Goal: Transaction & Acquisition: Book appointment/travel/reservation

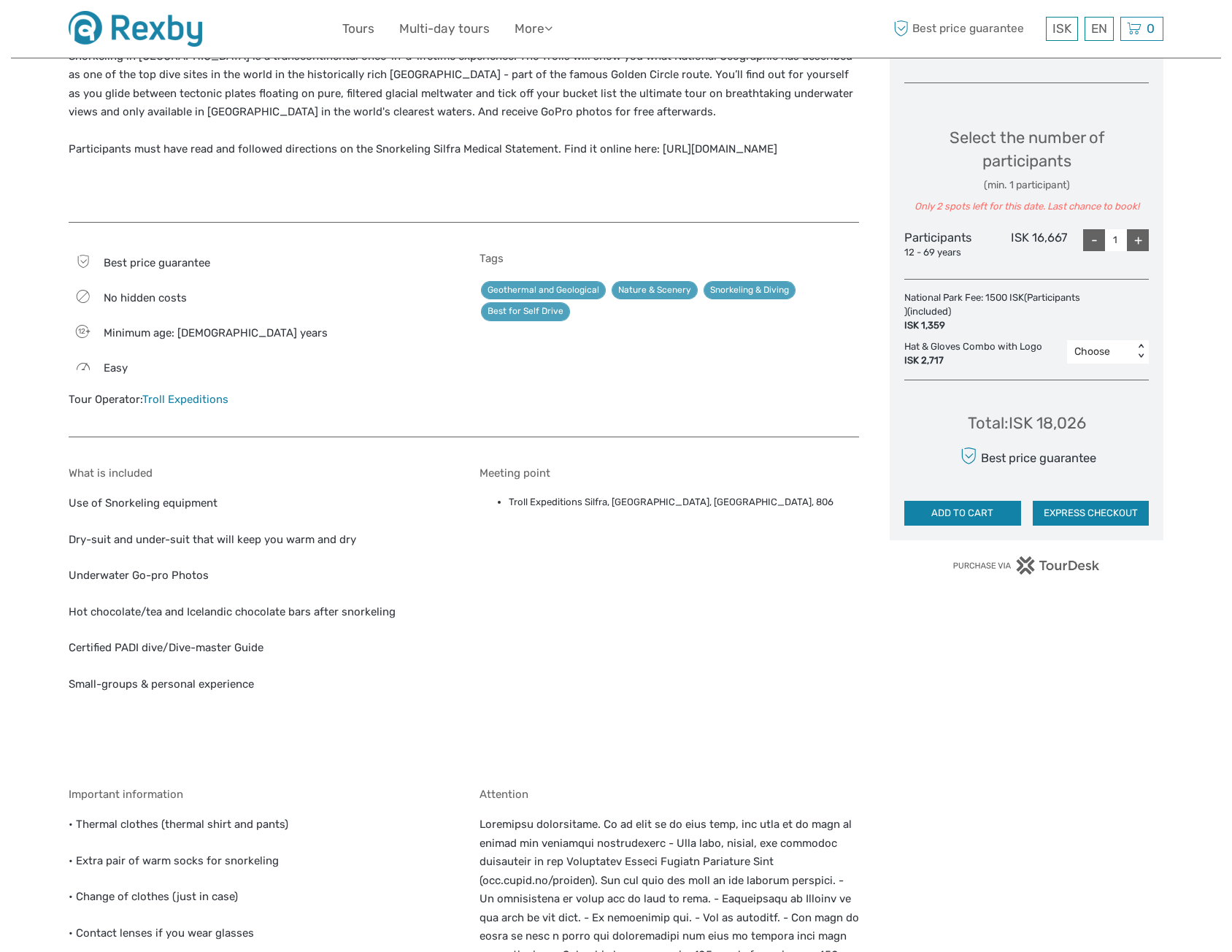
scroll to position [219, 0]
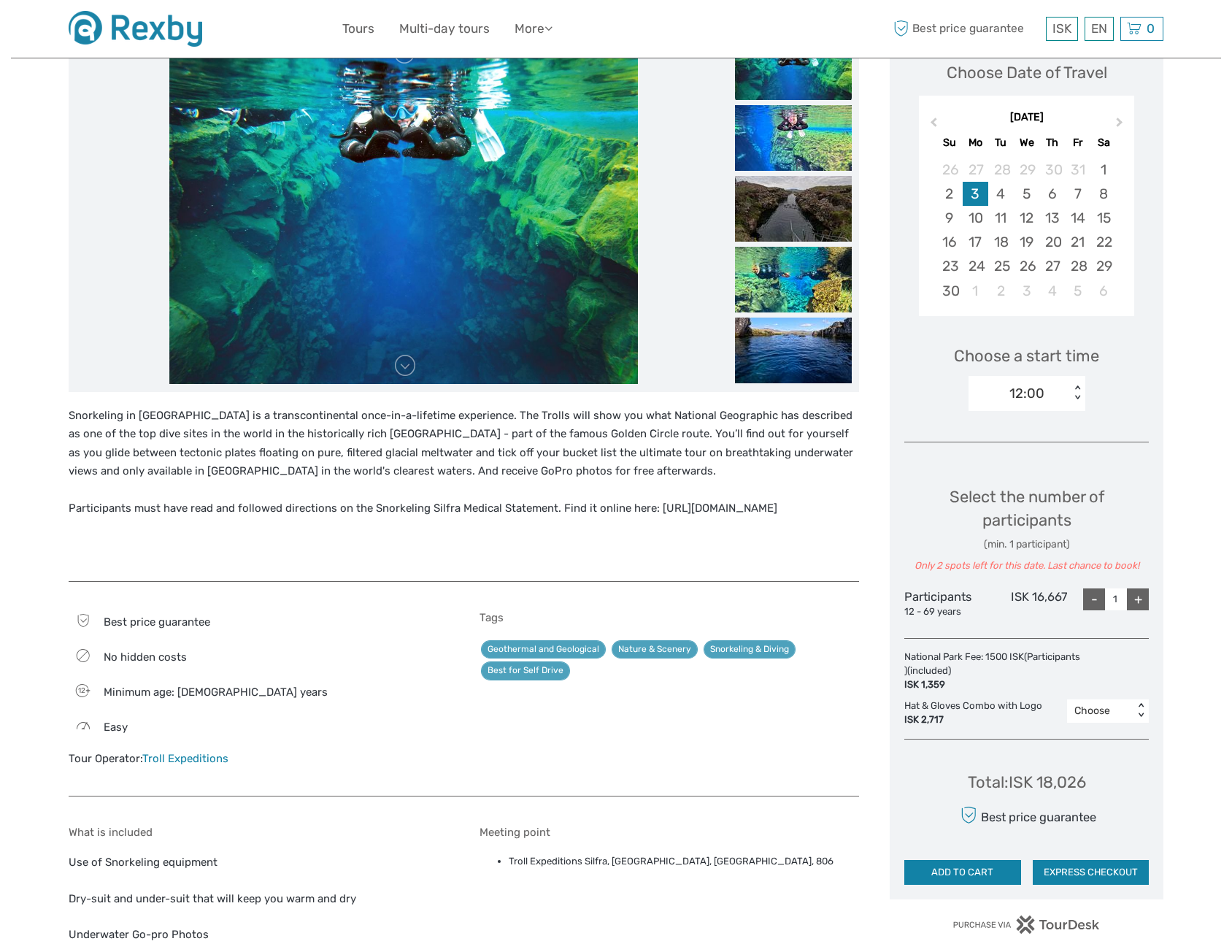
click at [162, 33] on img at bounding box center [135, 29] width 134 height 36
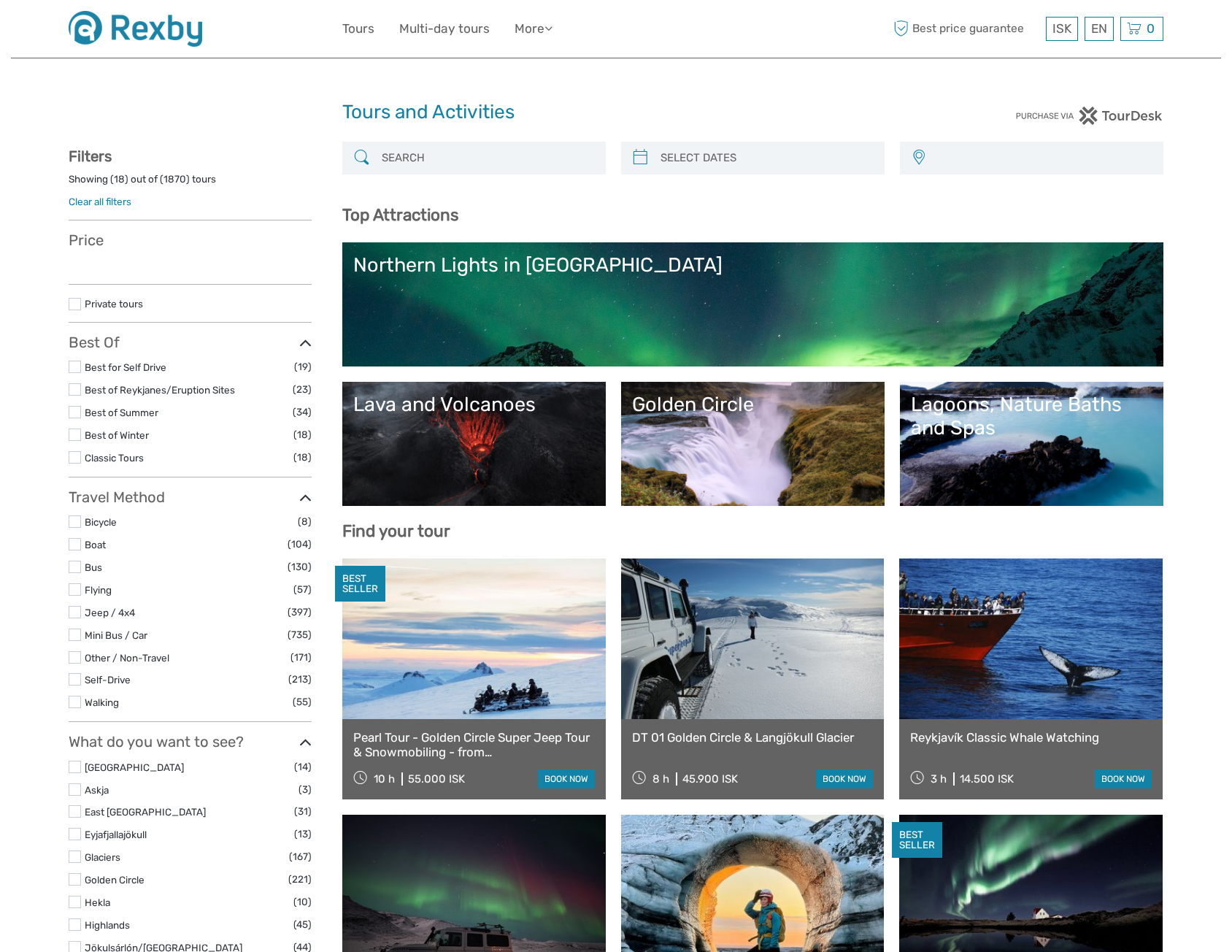
select select
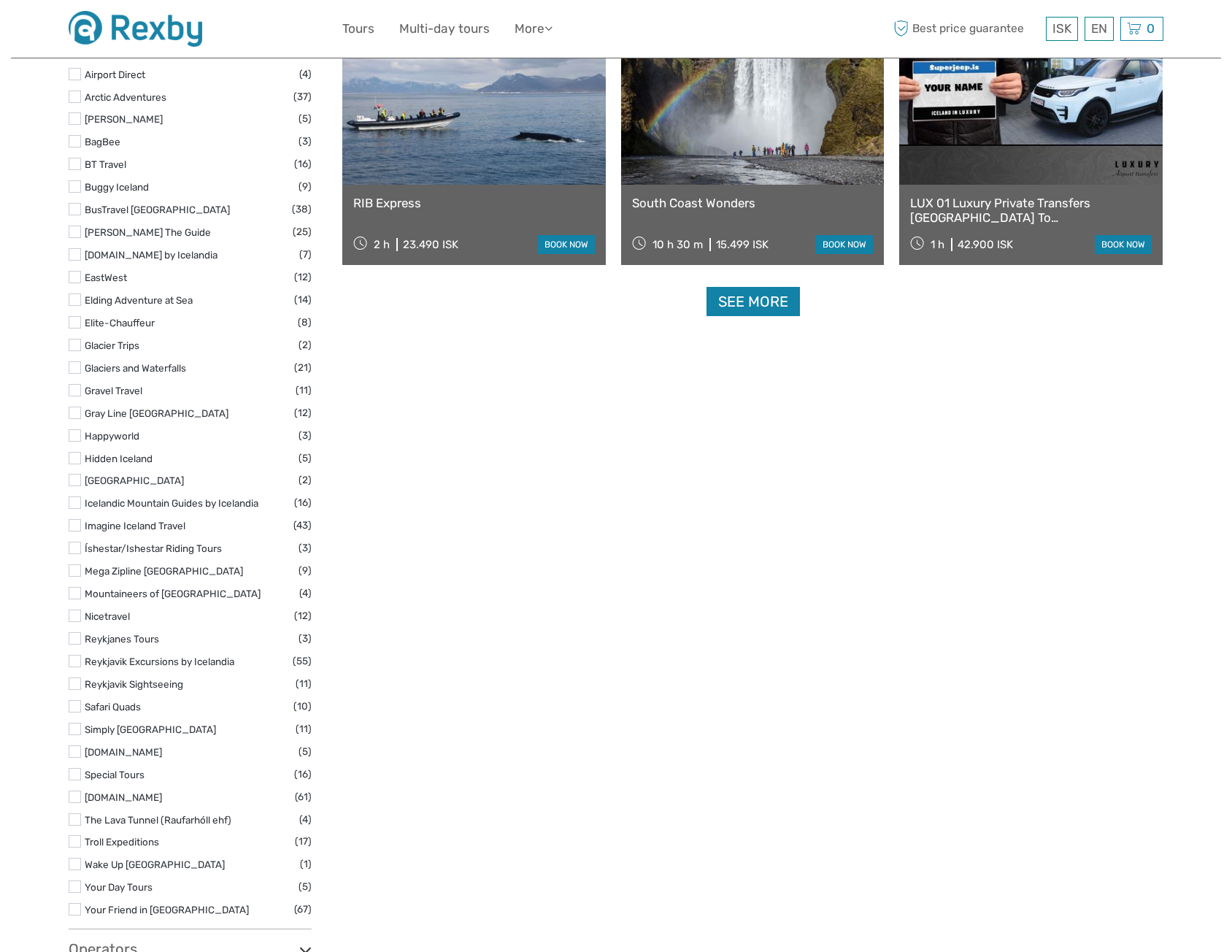
scroll to position [2117, 0]
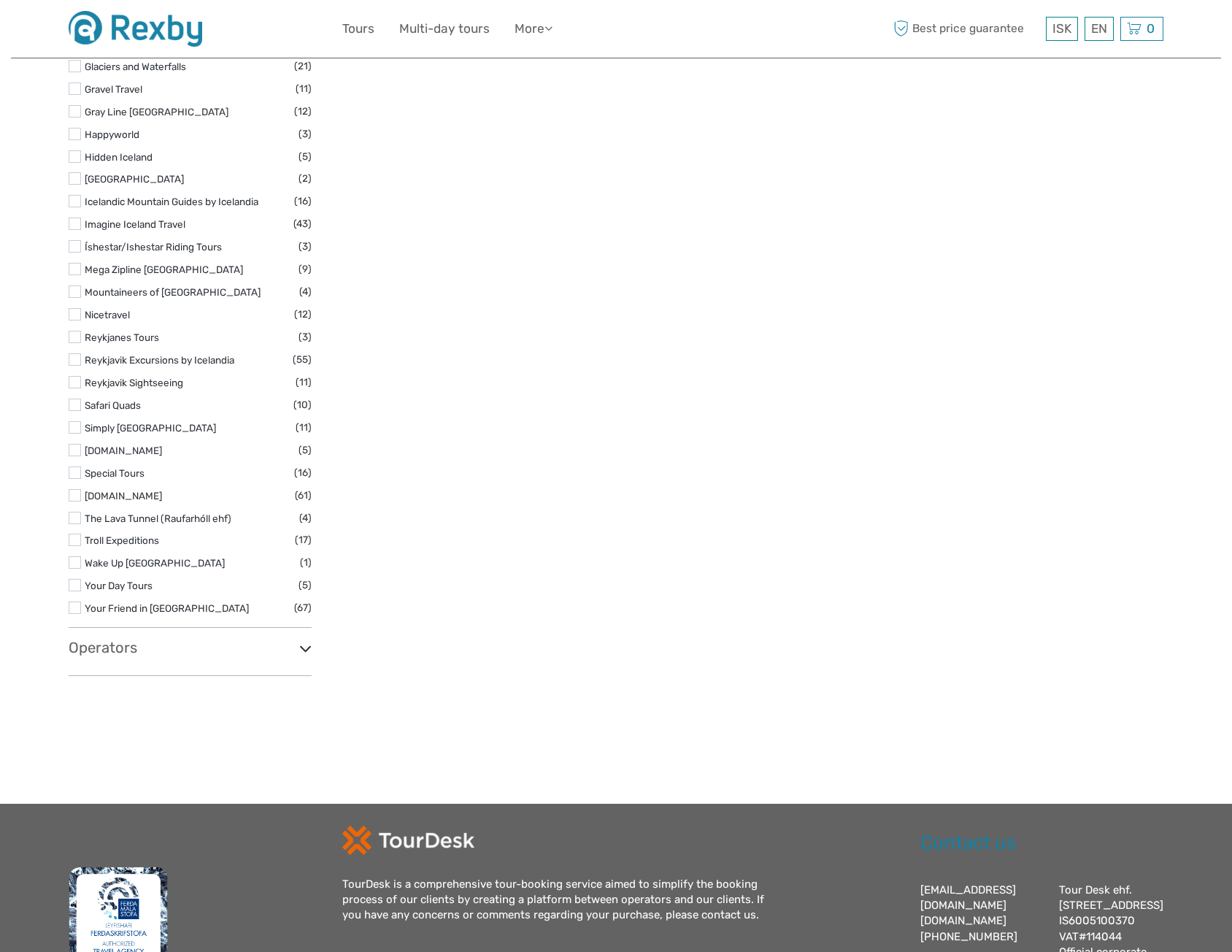
click at [305, 652] on icon at bounding box center [305, 648] width 12 height 19
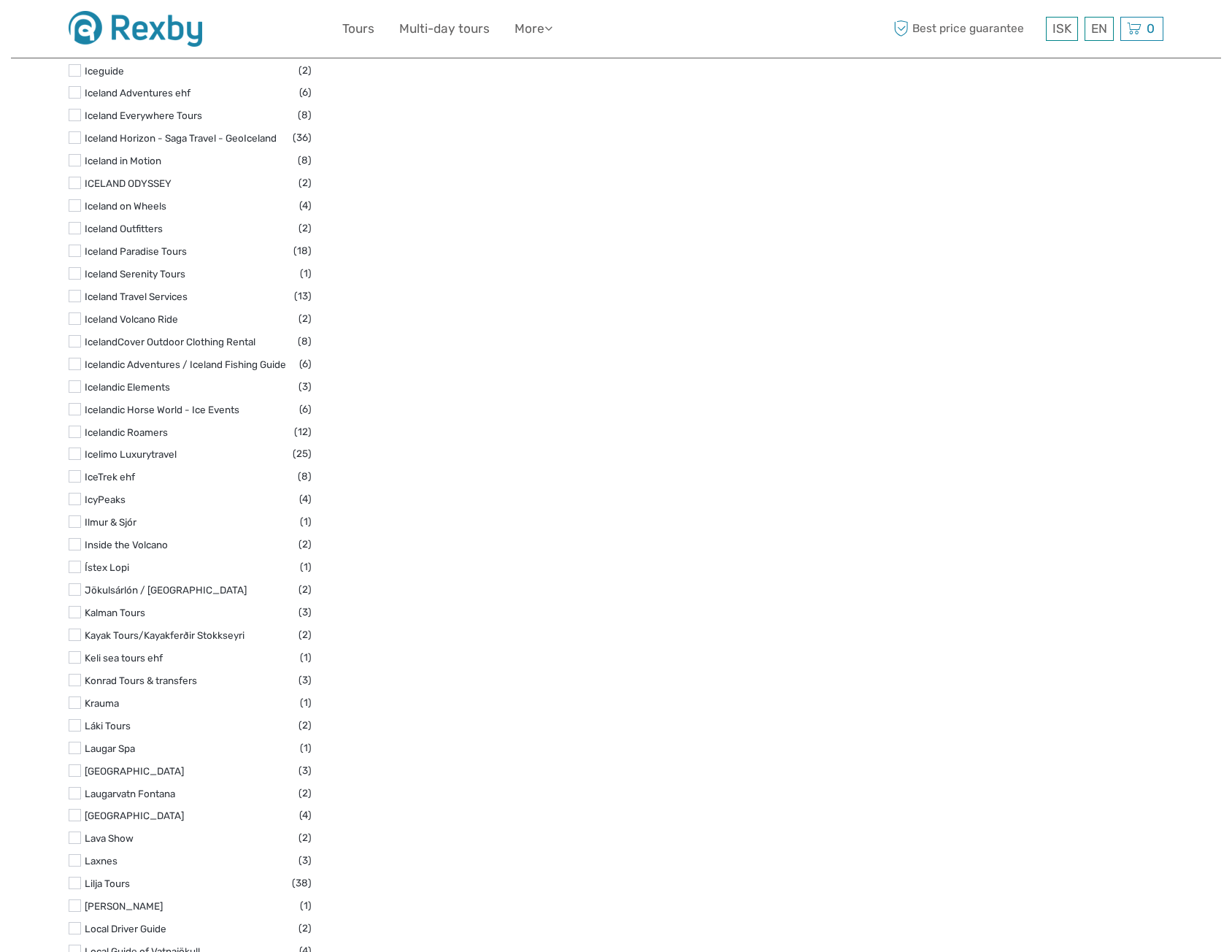
scroll to position [4892, 0]
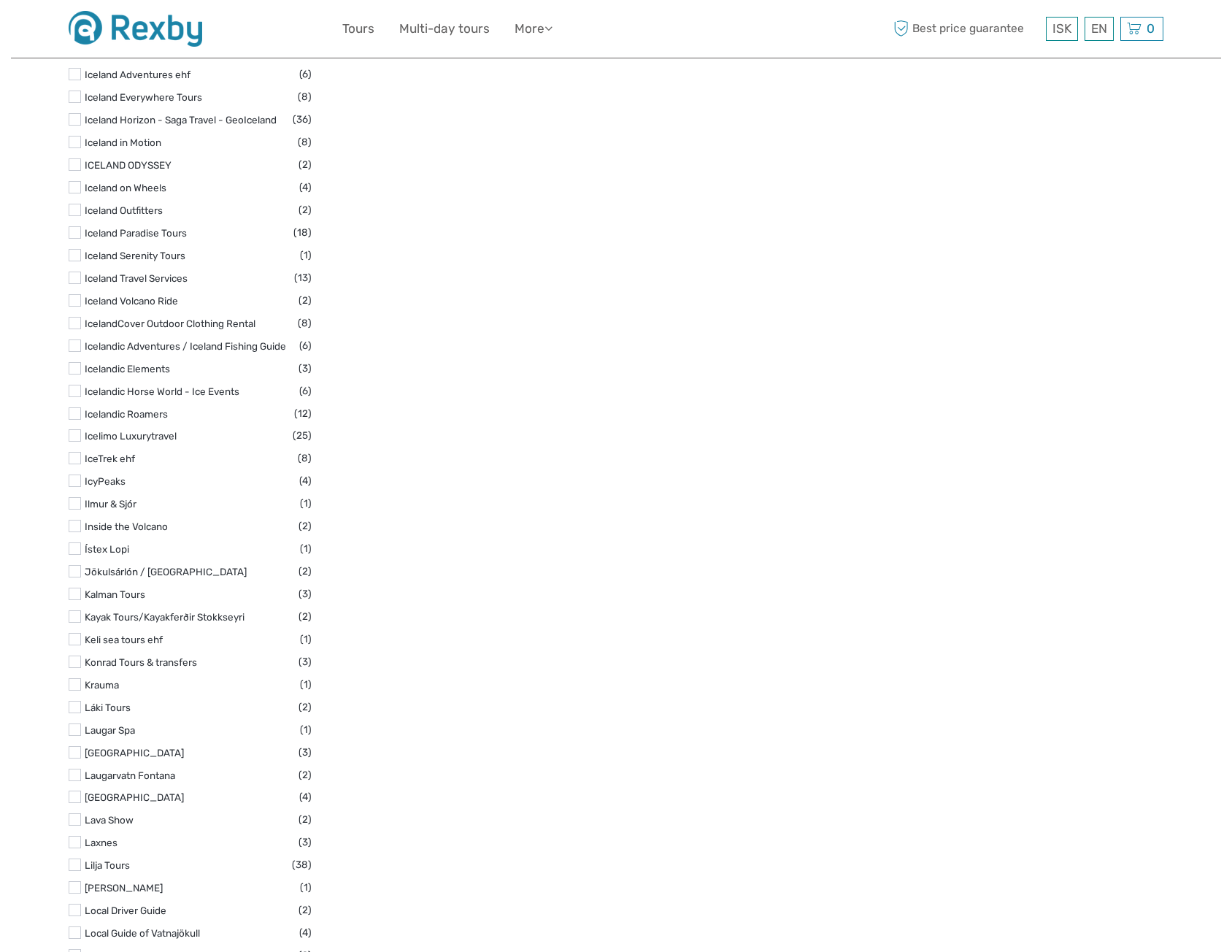
click at [73, 836] on label at bounding box center [74, 842] width 12 height 12
click at [0, 0] on input "checkbox" at bounding box center [0, 0] width 0 height 0
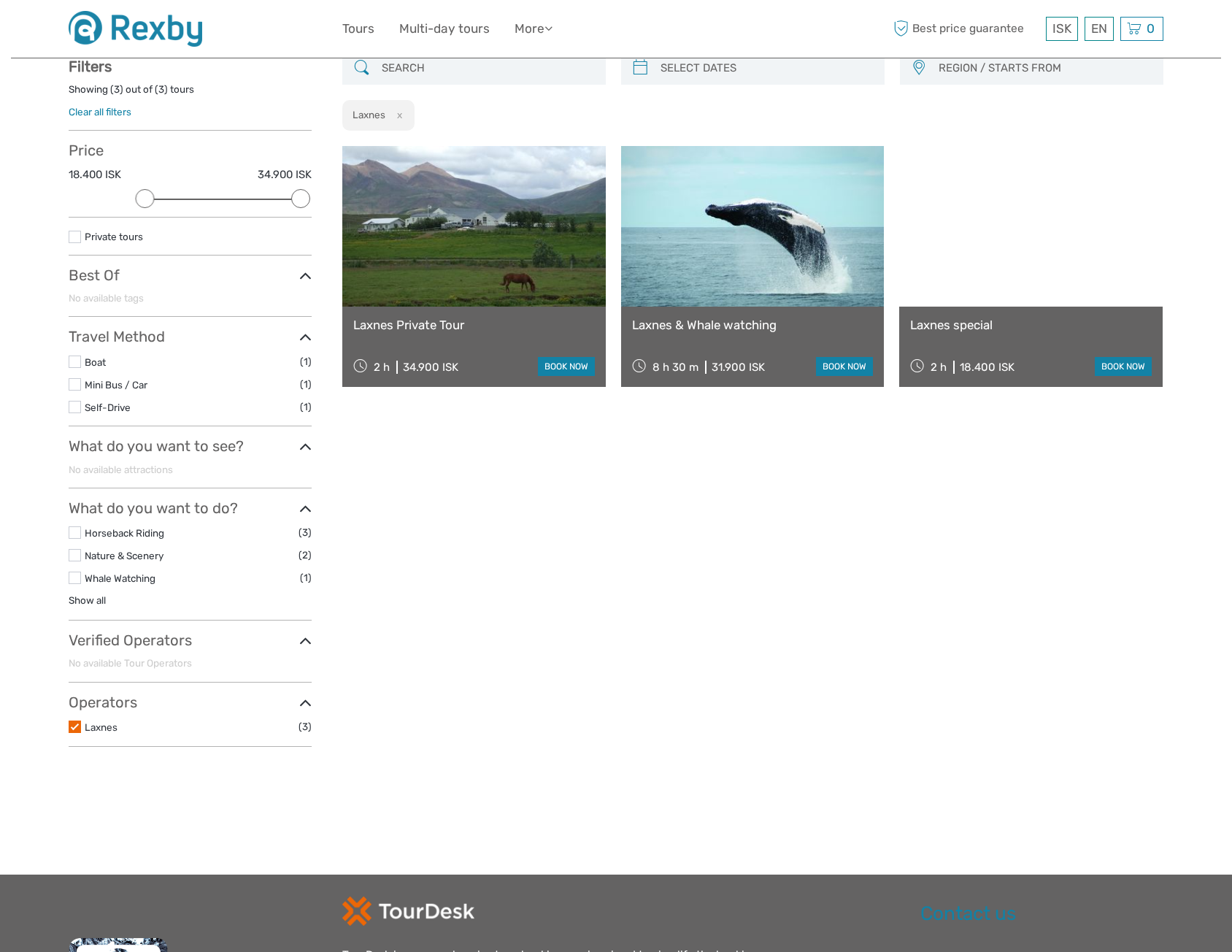
scroll to position [83, 0]
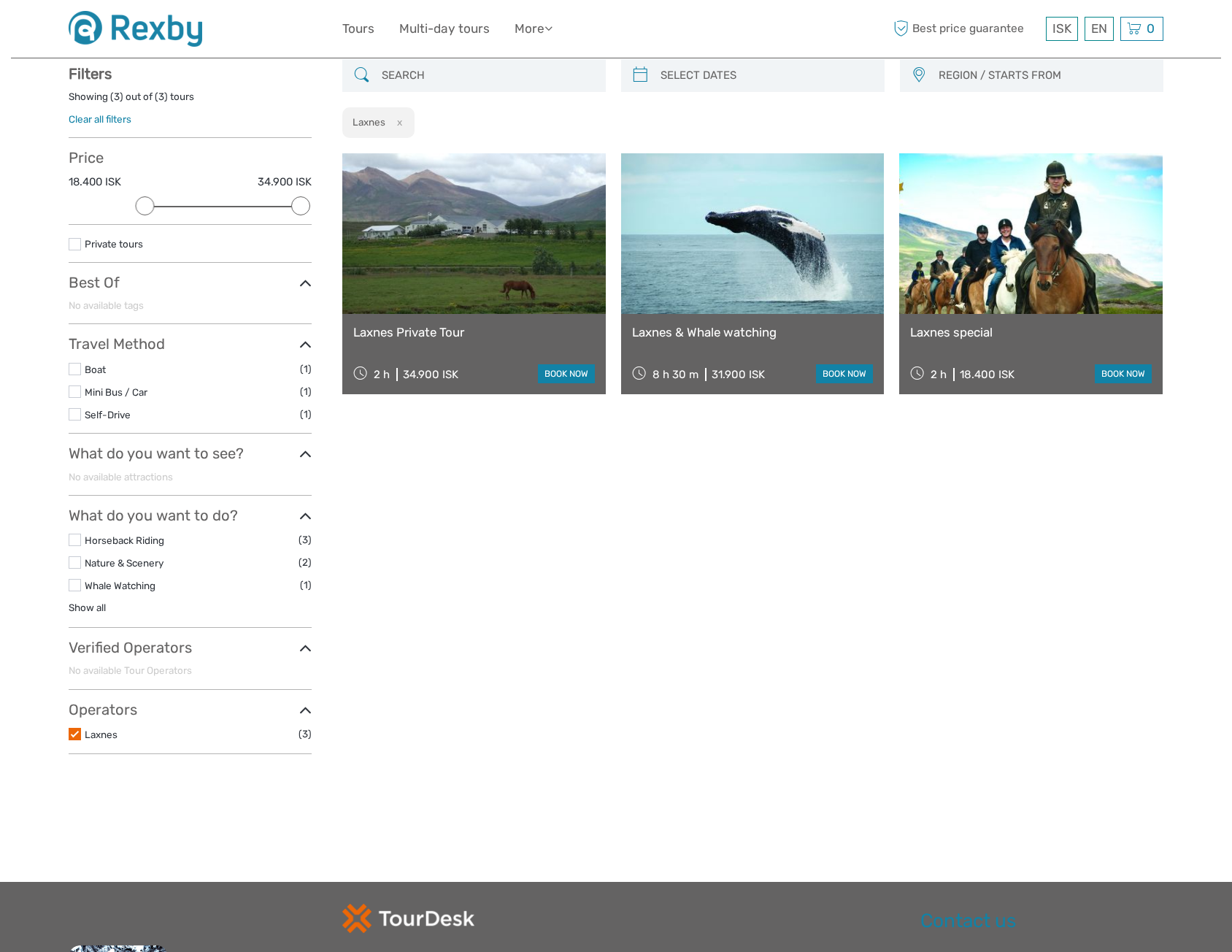
click at [972, 333] on link "Laxnes special" at bounding box center [1031, 332] width 241 height 15
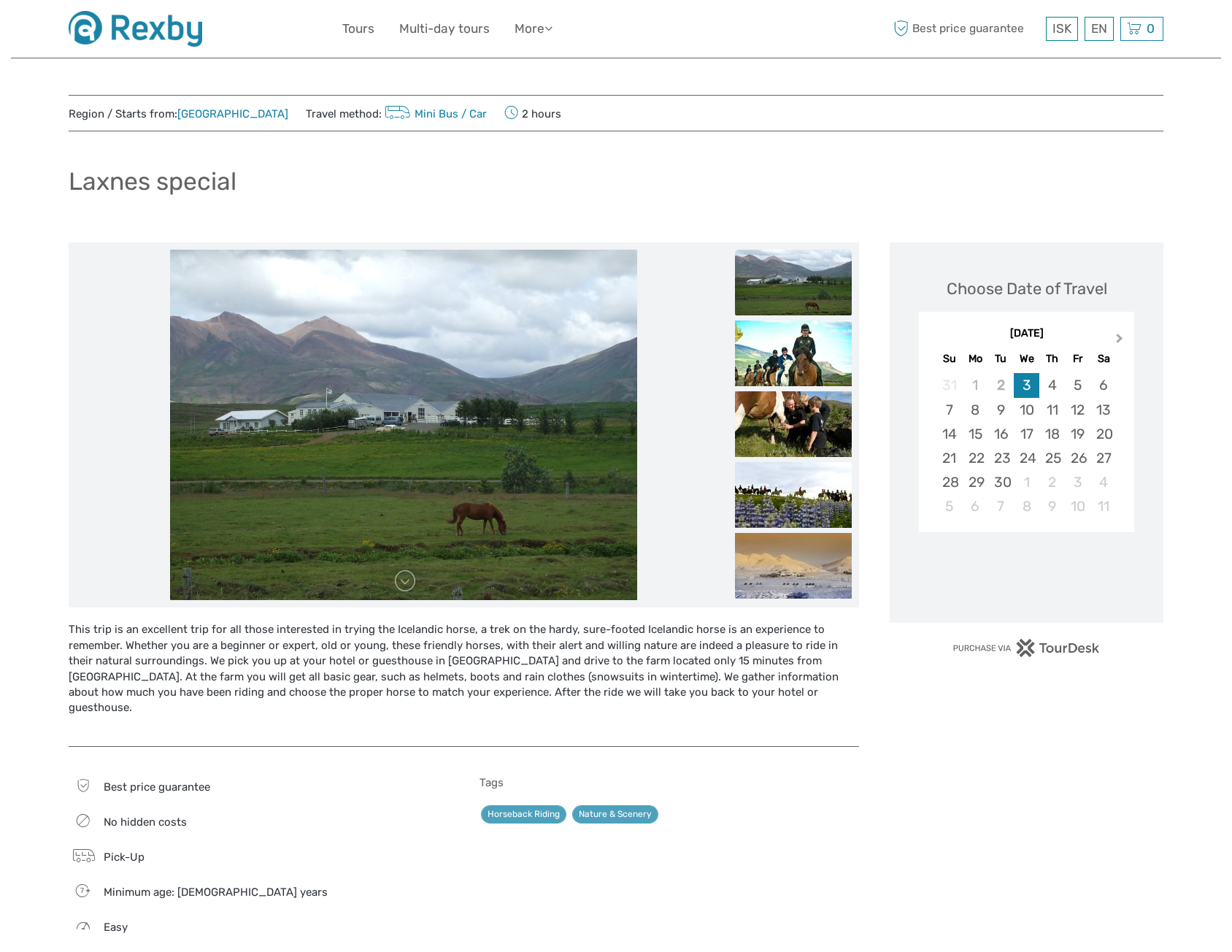
click at [1120, 338] on span "Next Month" at bounding box center [1120, 341] width 0 height 21
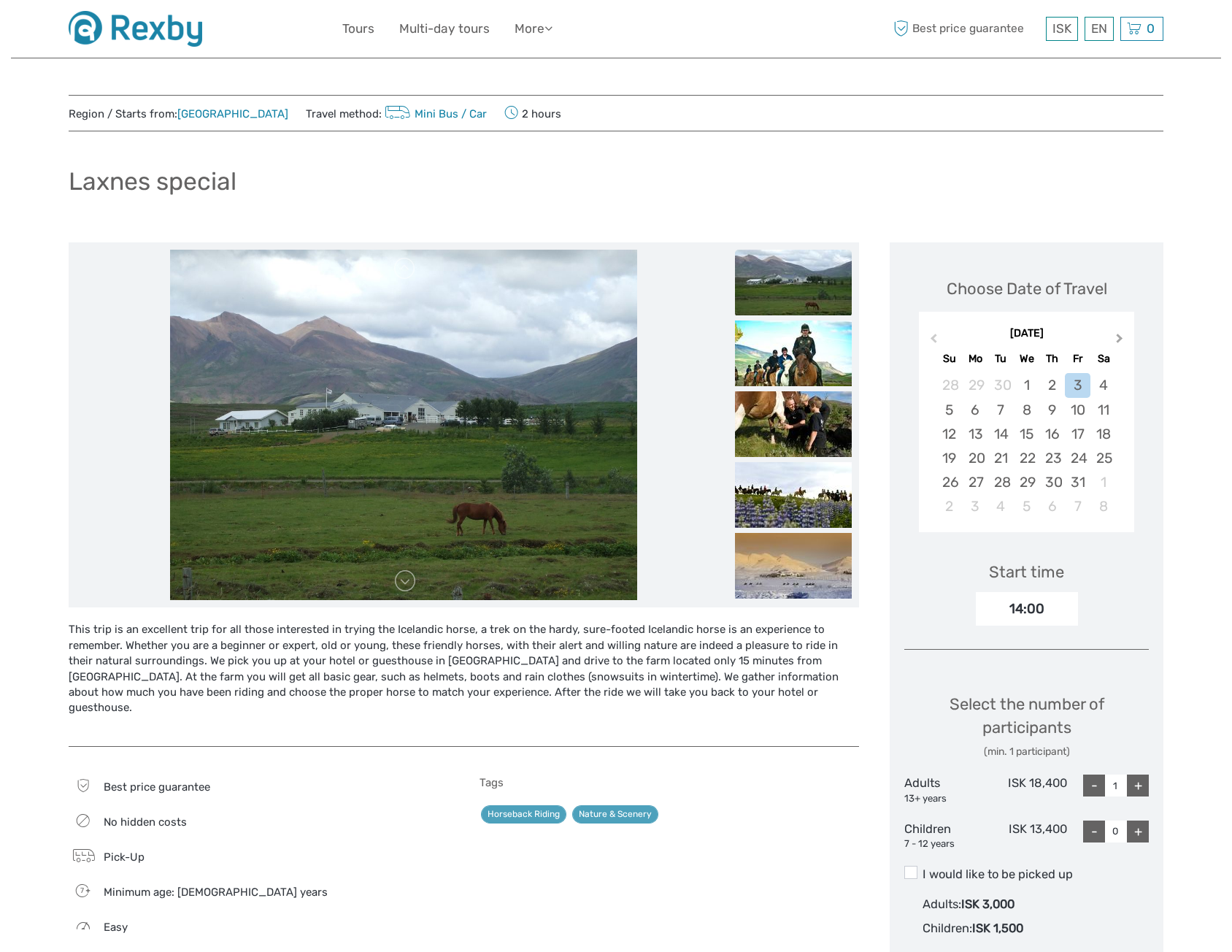
click at [1120, 338] on span "Next Month" at bounding box center [1120, 341] width 0 height 21
click at [1030, 410] on div "5" at bounding box center [1027, 410] width 26 height 24
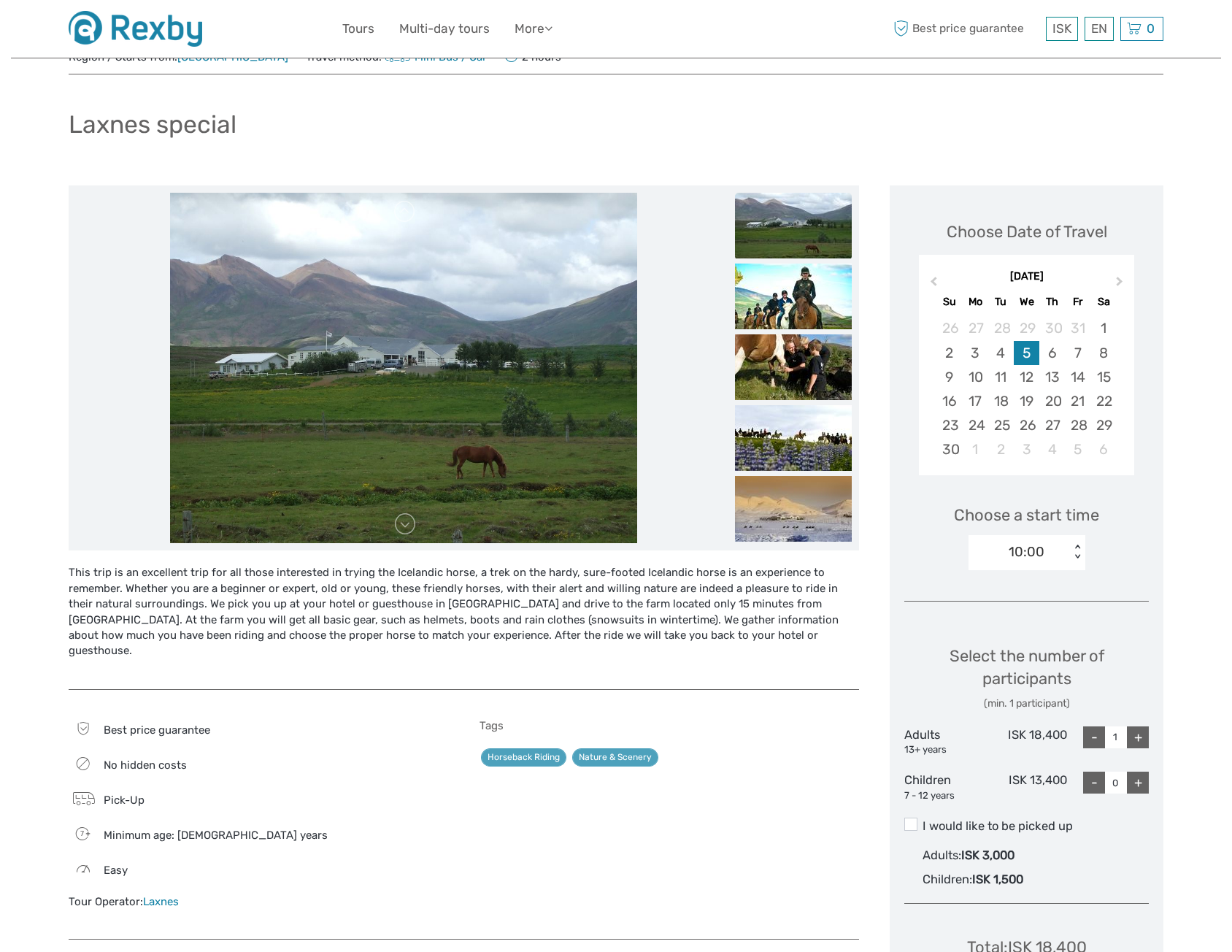
scroll to position [146, 0]
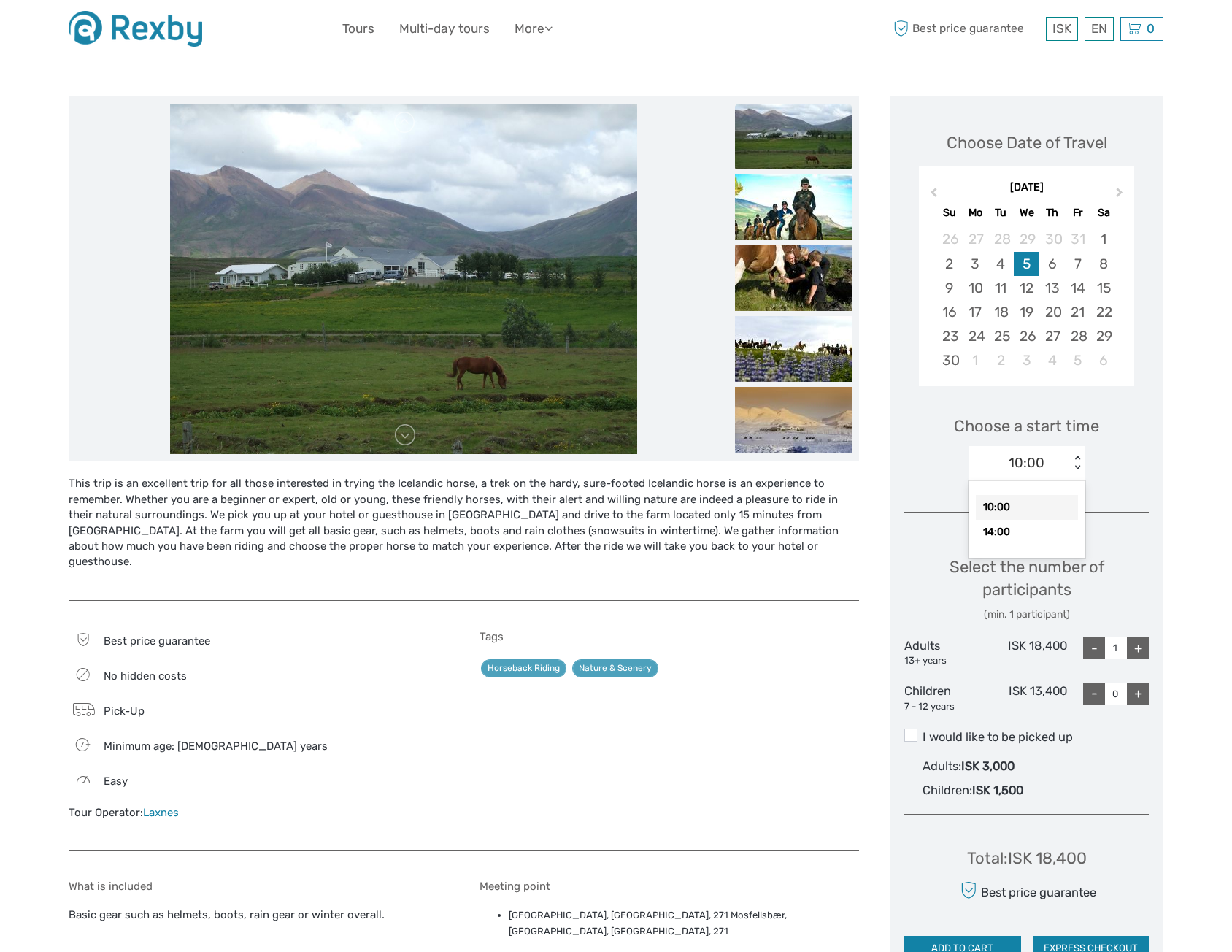
click at [1069, 460] on div "10:00" at bounding box center [1019, 463] width 101 height 22
click at [1070, 460] on div "10:00" at bounding box center [1019, 463] width 101 height 22
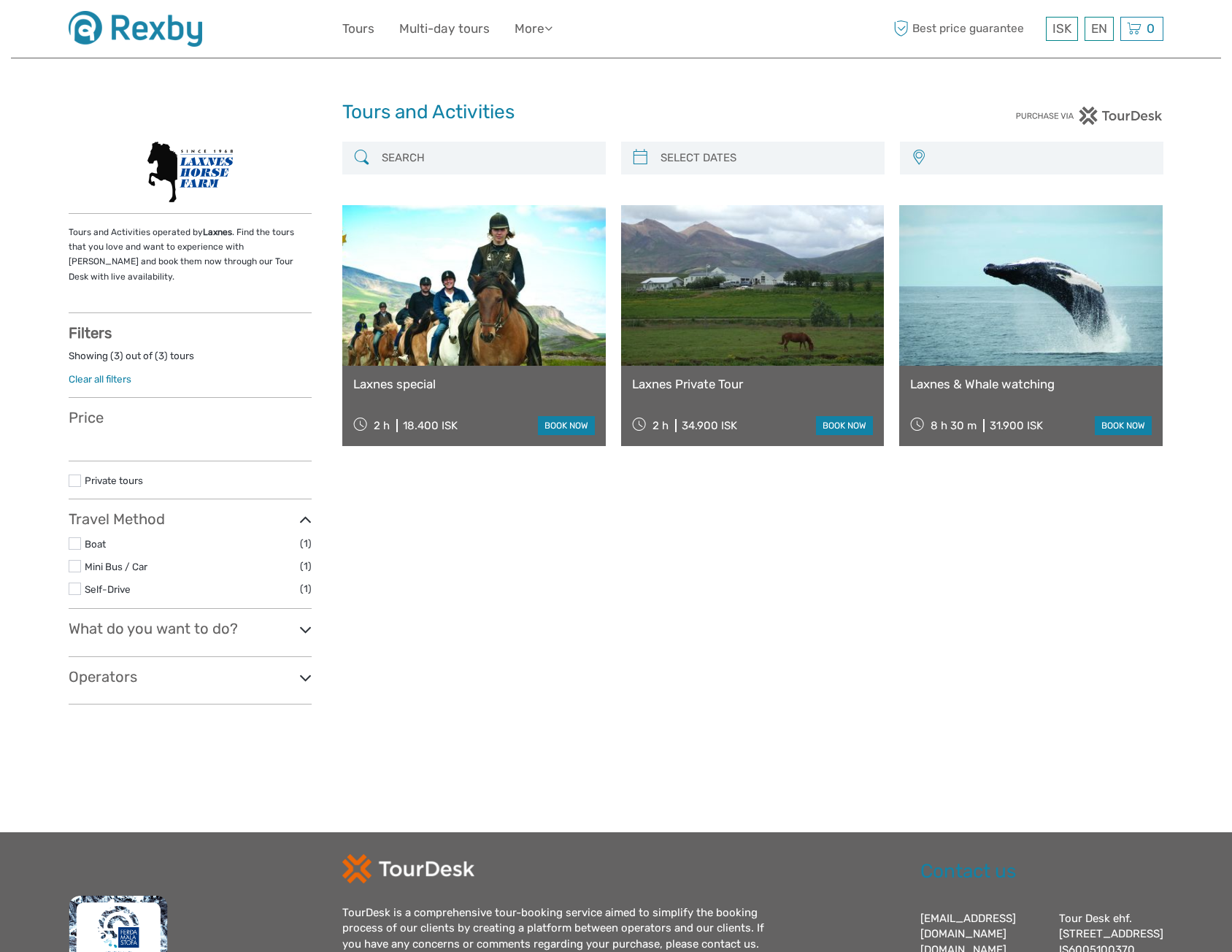
select select
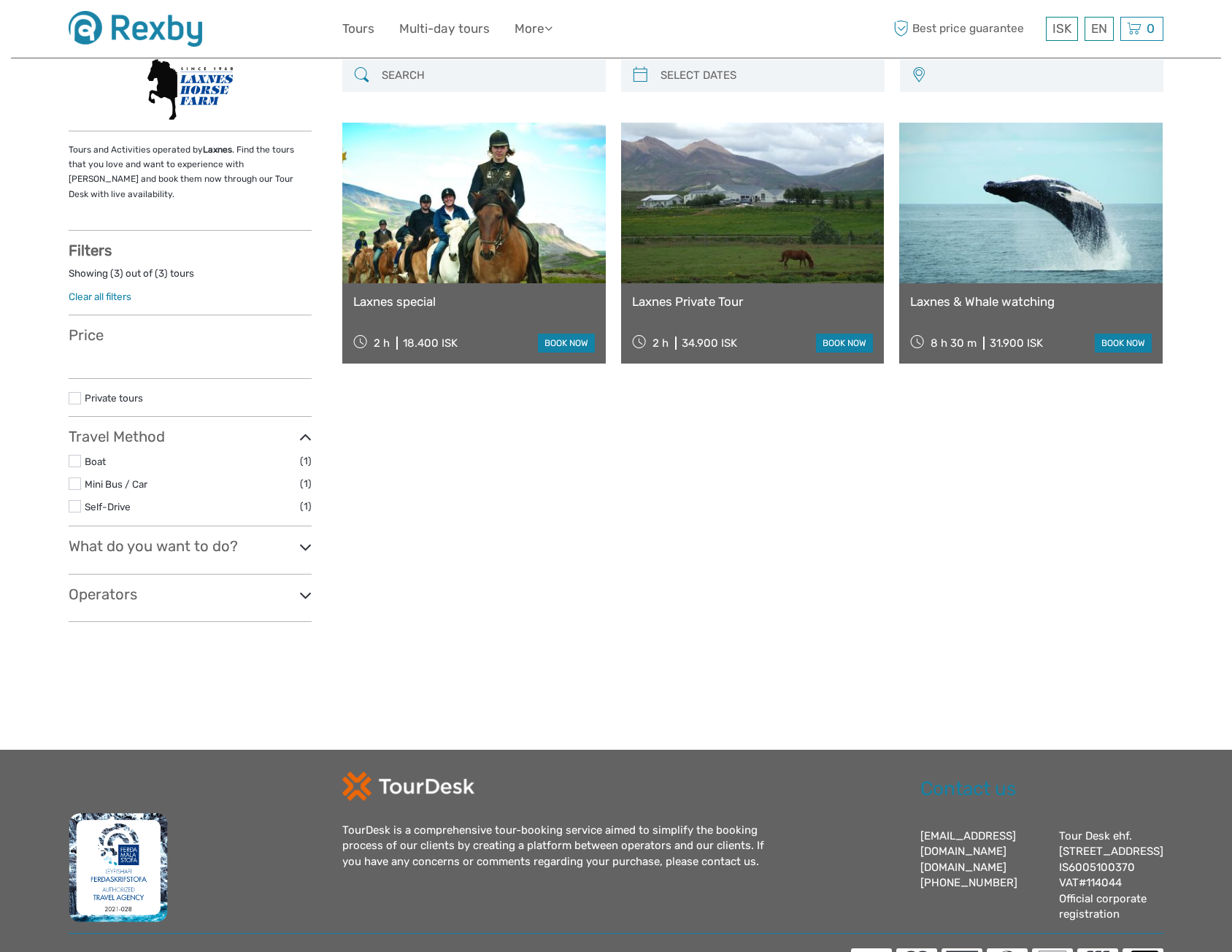
scroll to position [83, 0]
select select
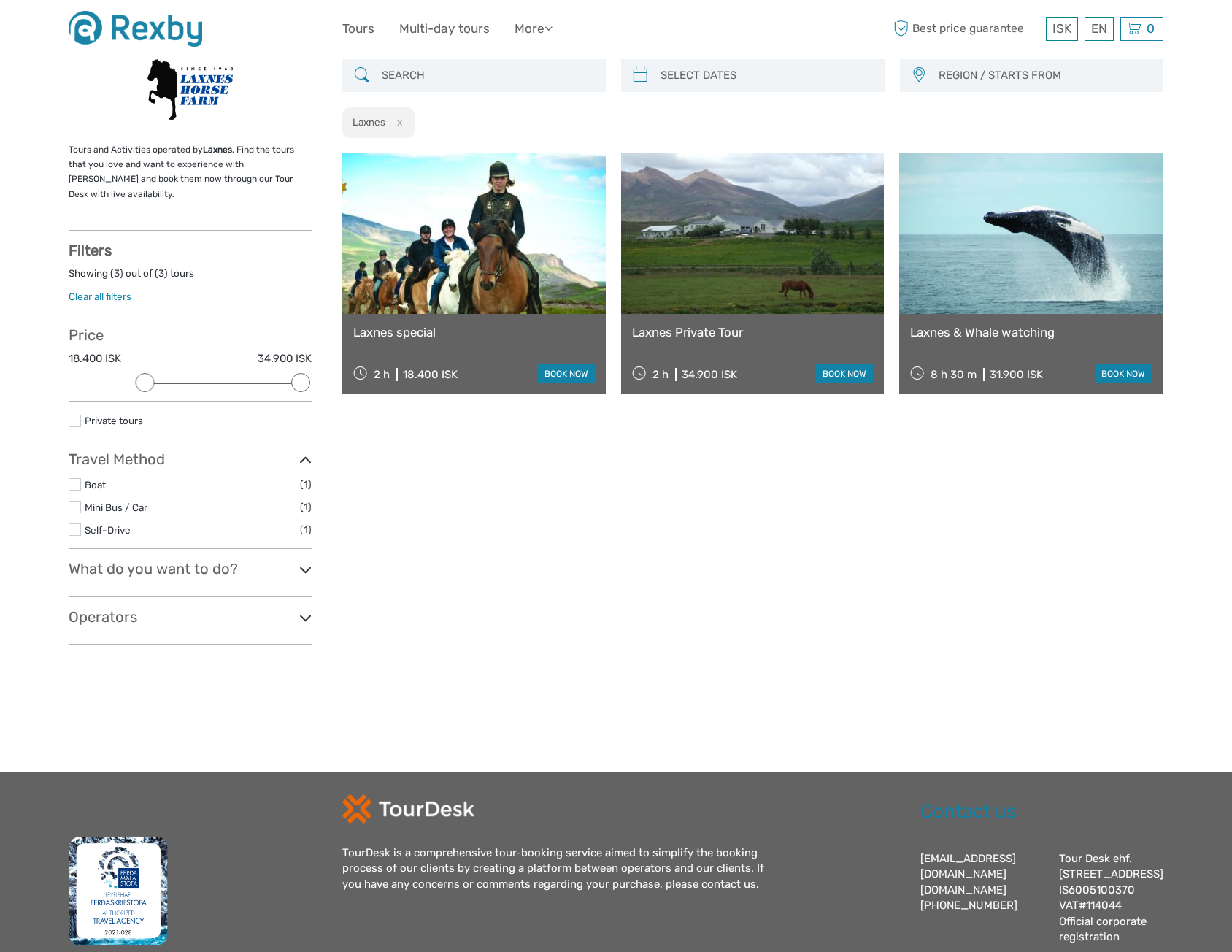
scroll to position [0, 0]
click at [430, 81] on input "search" at bounding box center [487, 76] width 223 height 26
click at [161, 22] on img at bounding box center [135, 29] width 134 height 36
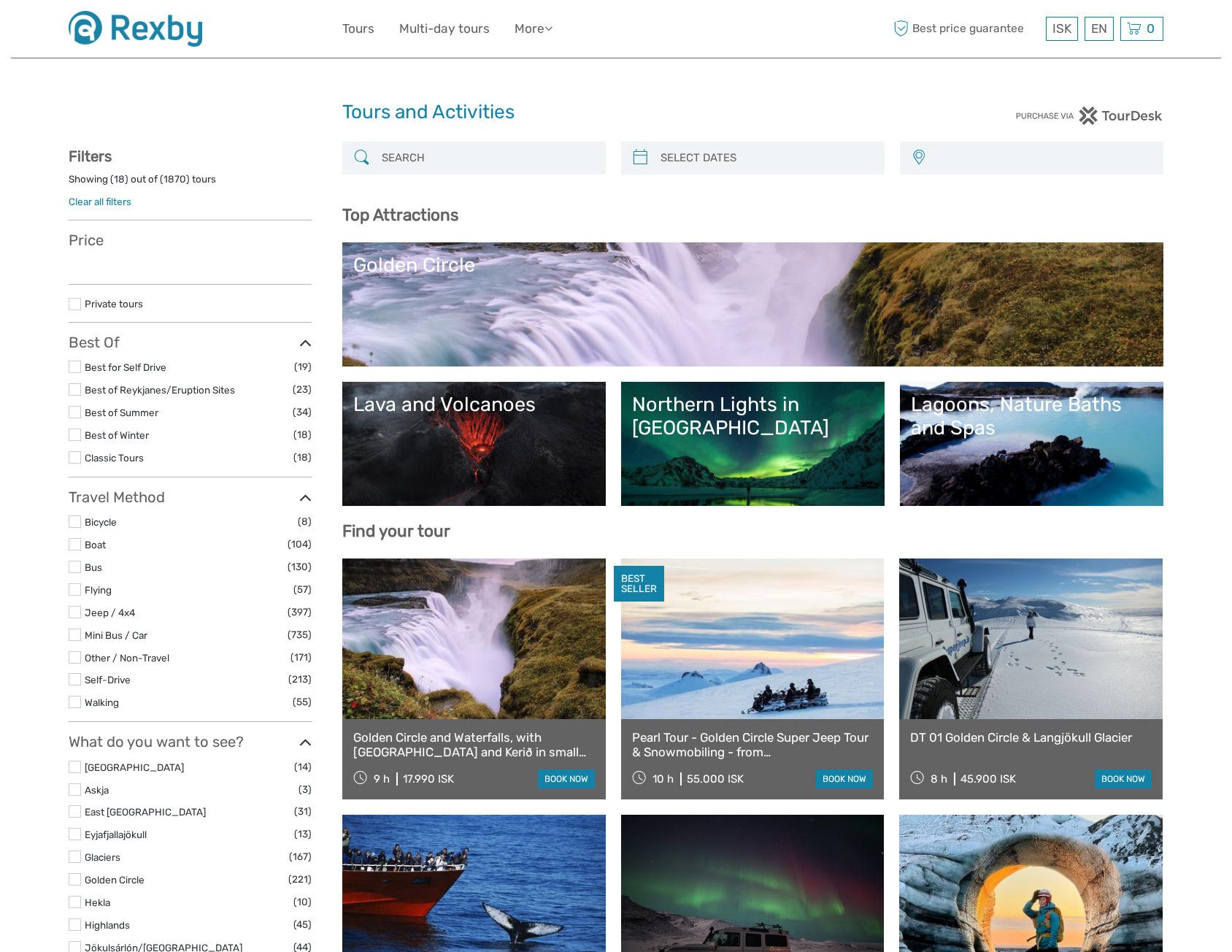
select select
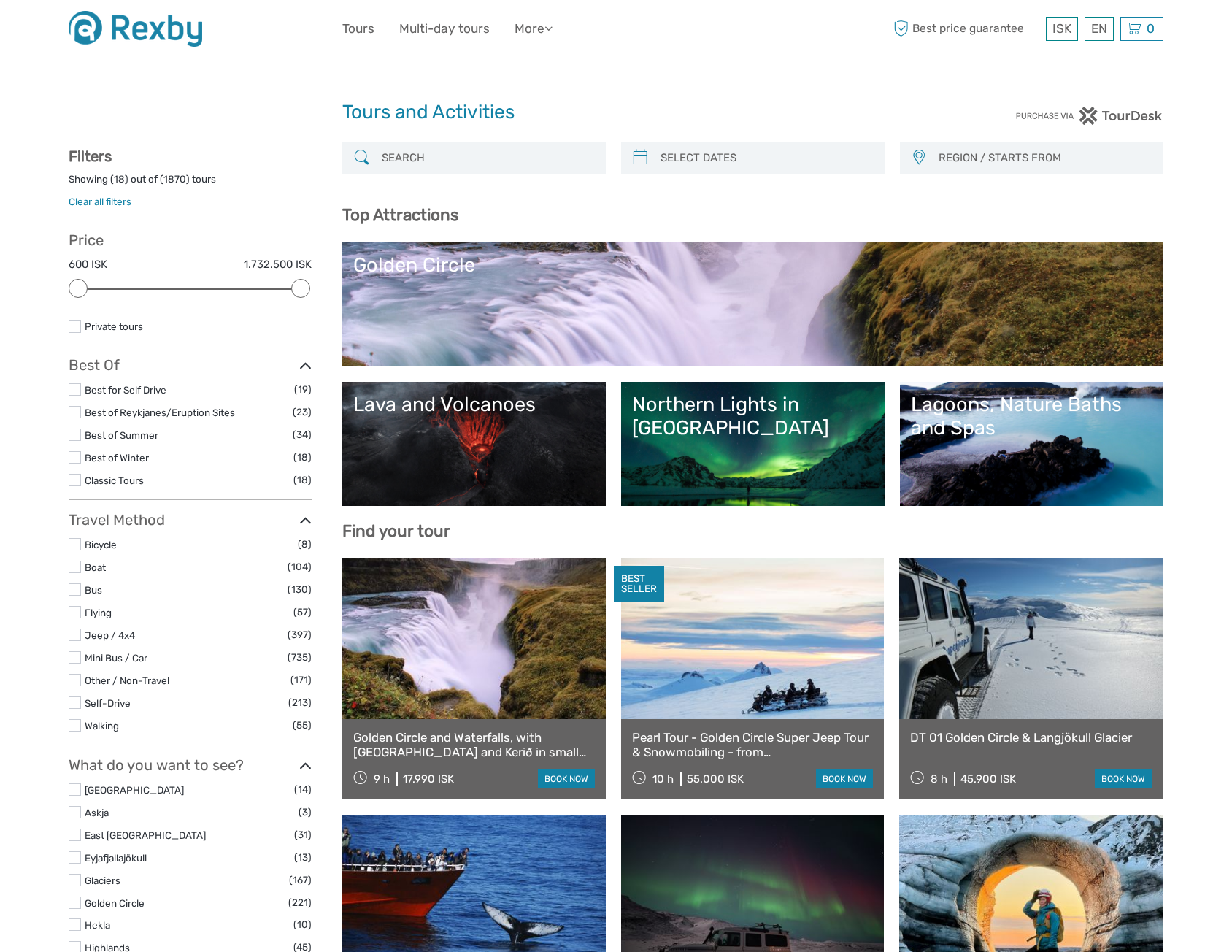
click at [499, 162] on input "search" at bounding box center [487, 159] width 223 height 26
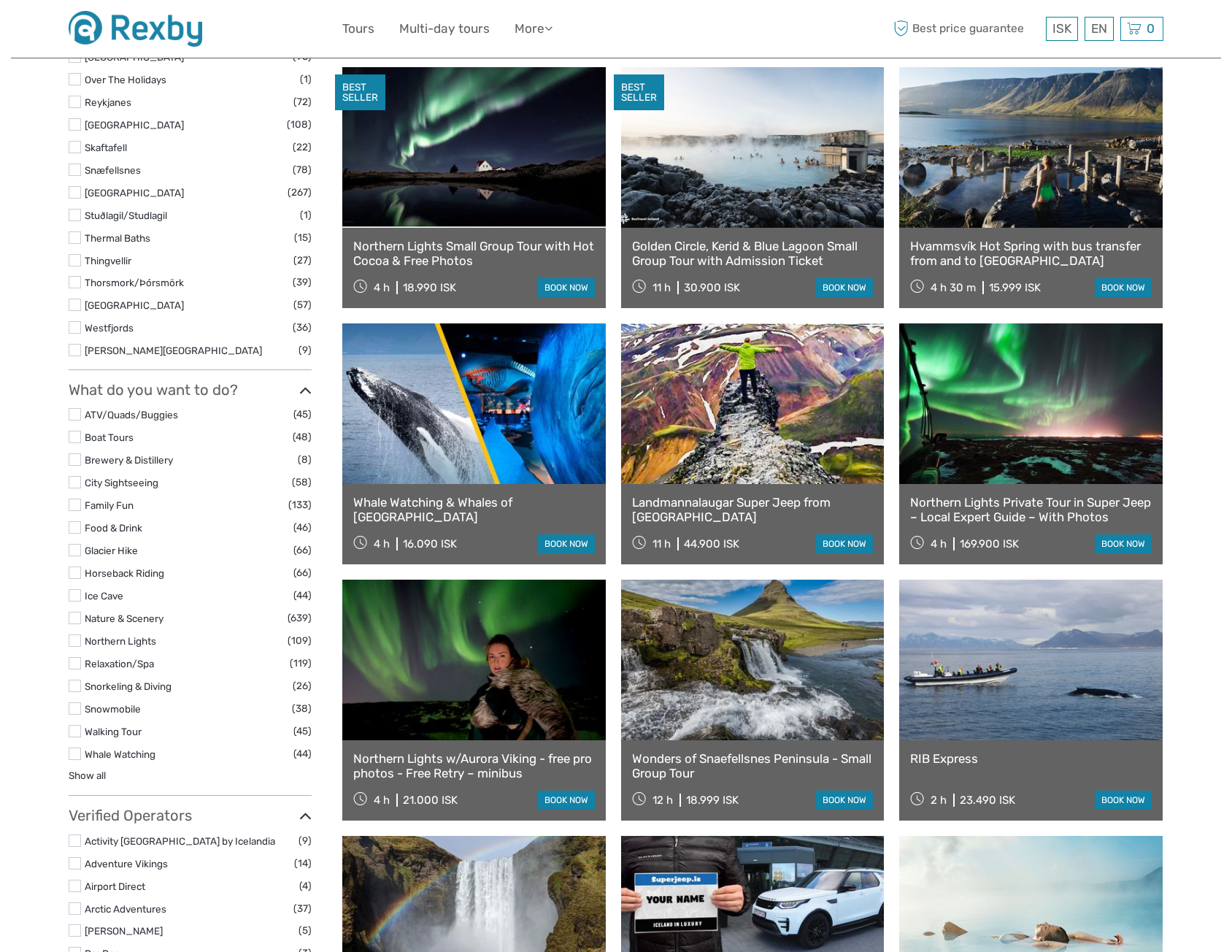
scroll to position [1095, 0]
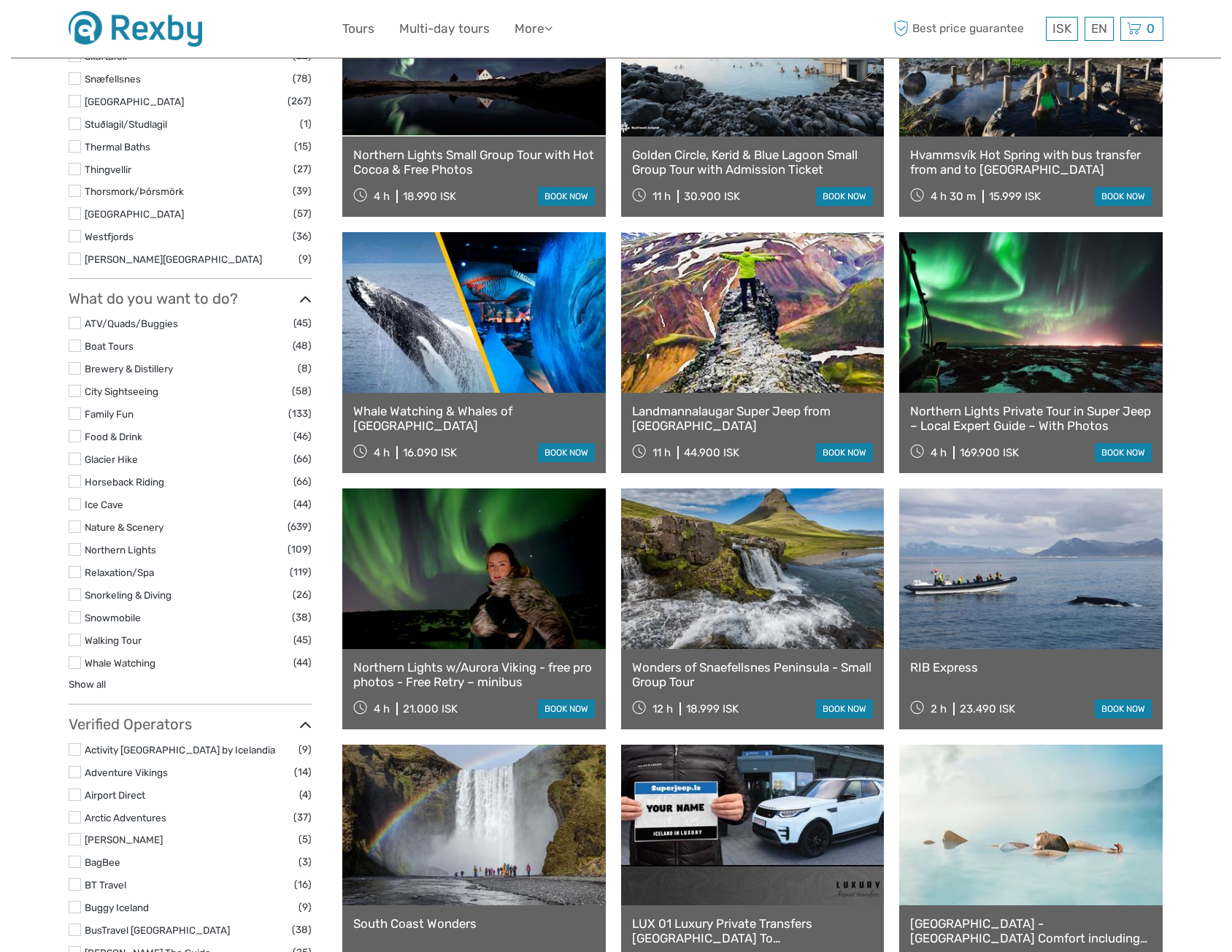
click at [75, 327] on label at bounding box center [74, 322] width 12 height 12
click at [0, 0] on input "checkbox" at bounding box center [0, 0] width 0 height 0
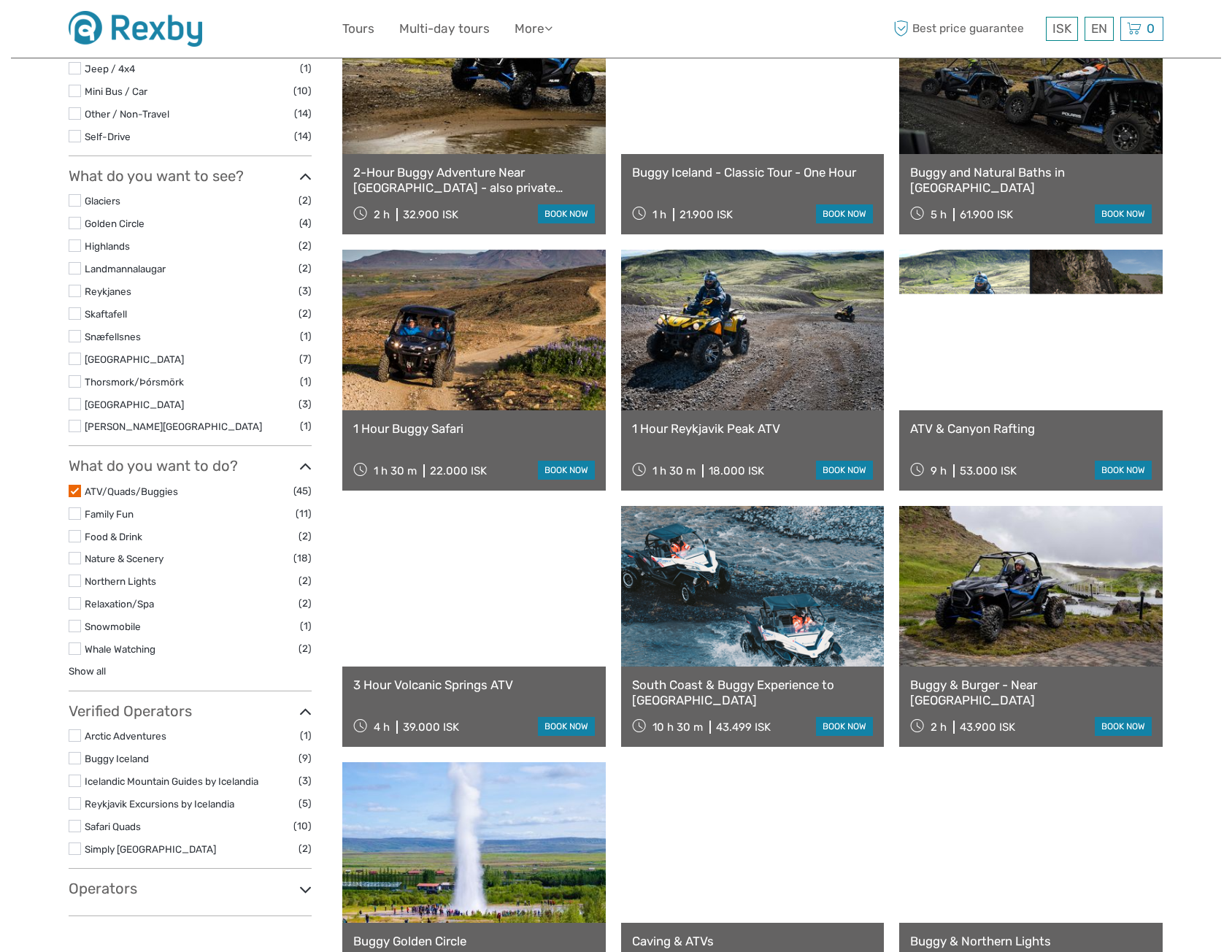
scroll to position [521, 0]
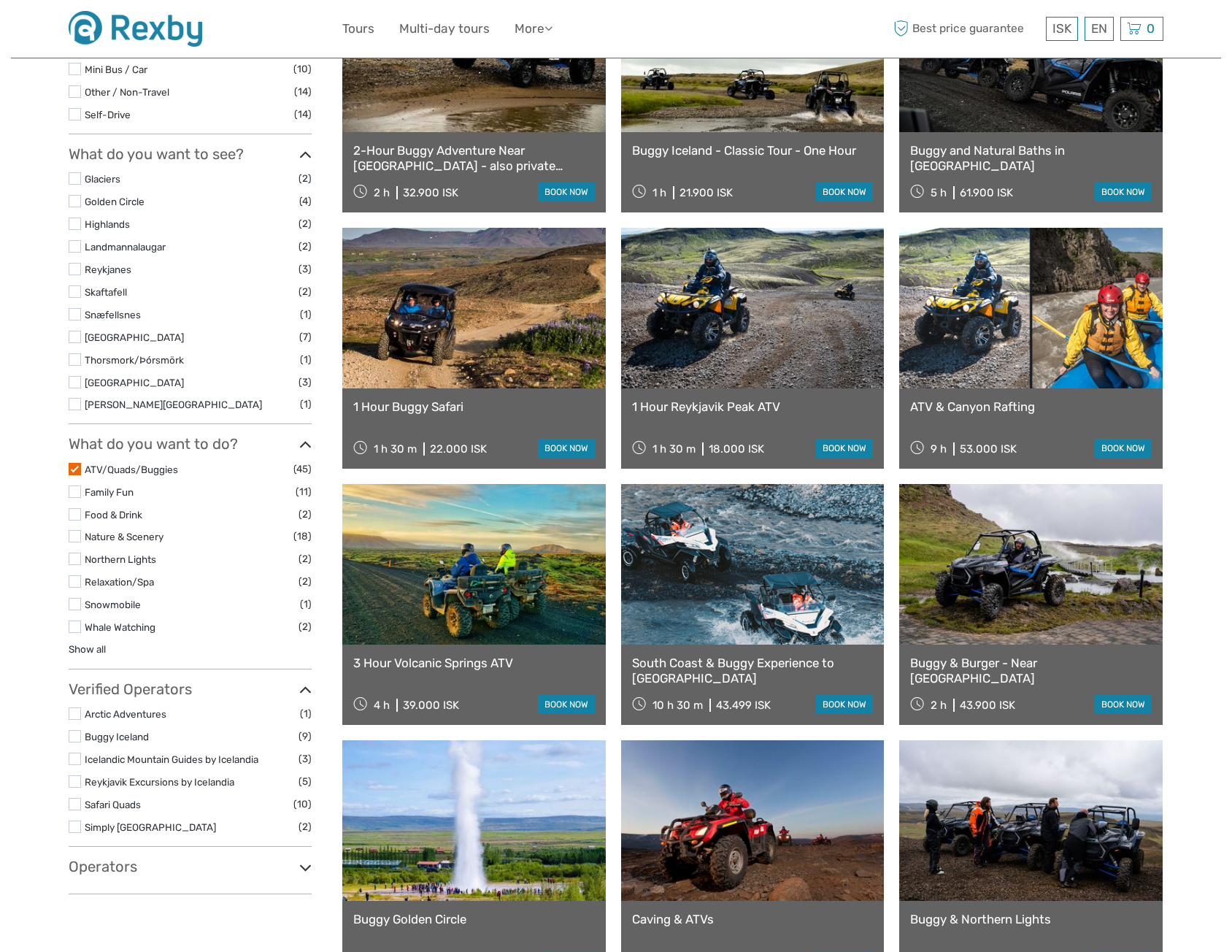
click at [75, 807] on label at bounding box center [74, 804] width 12 height 12
click at [0, 0] on input "checkbox" at bounding box center [0, 0] width 0 height 0
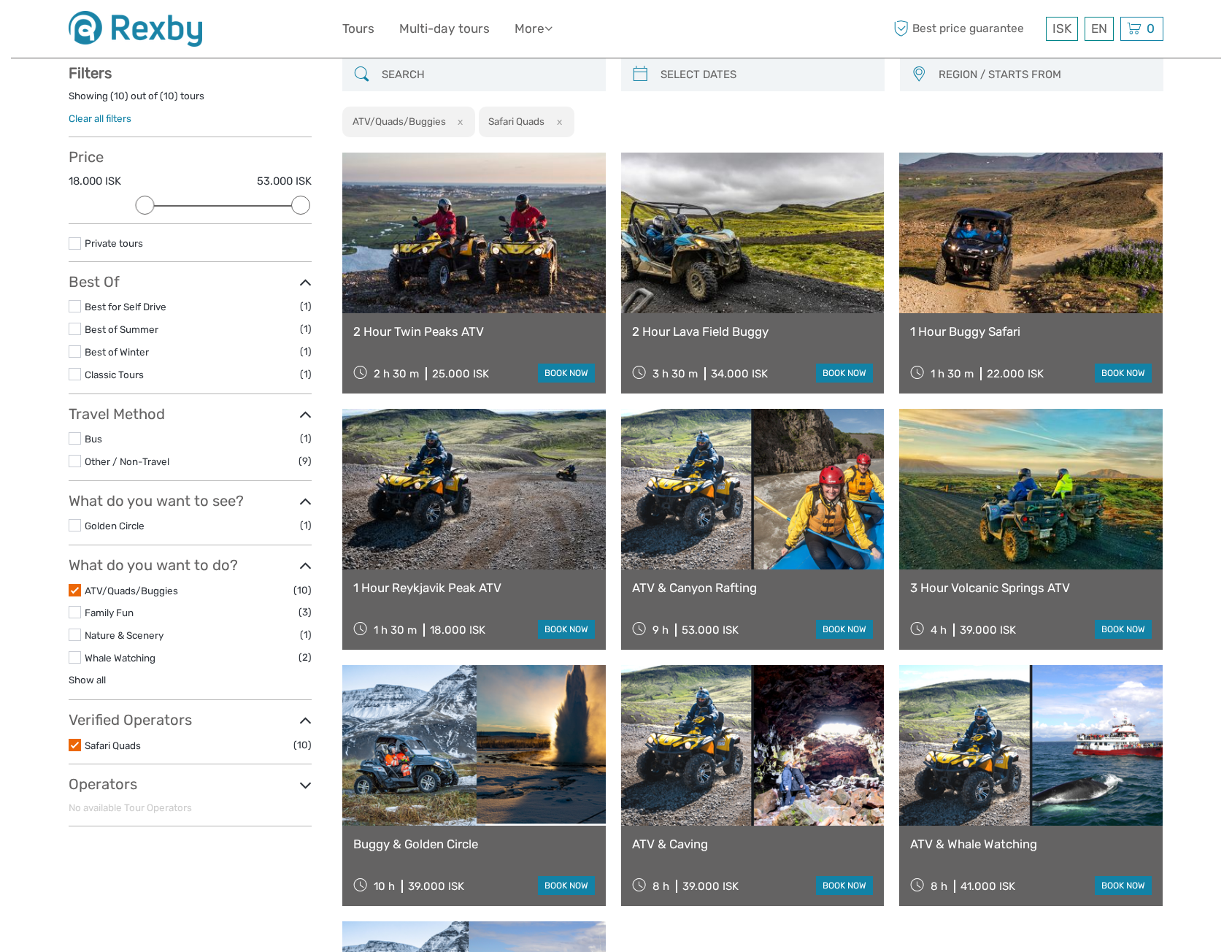
scroll to position [83, 0]
click at [467, 591] on link "1 Hour Reykjavik Peak ATV" at bounding box center [474, 588] width 241 height 15
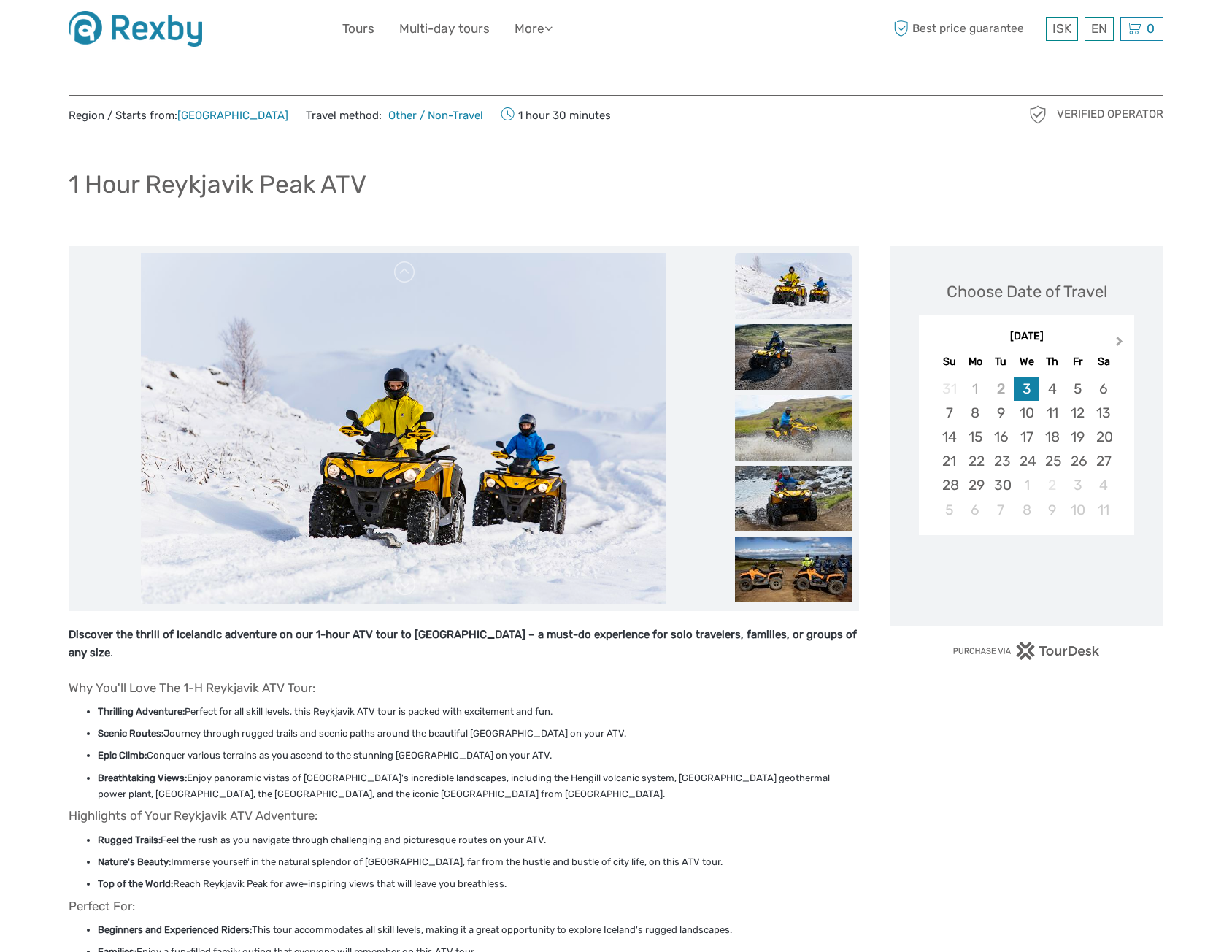
click at [1120, 341] on span "Next Month" at bounding box center [1120, 344] width 0 height 21
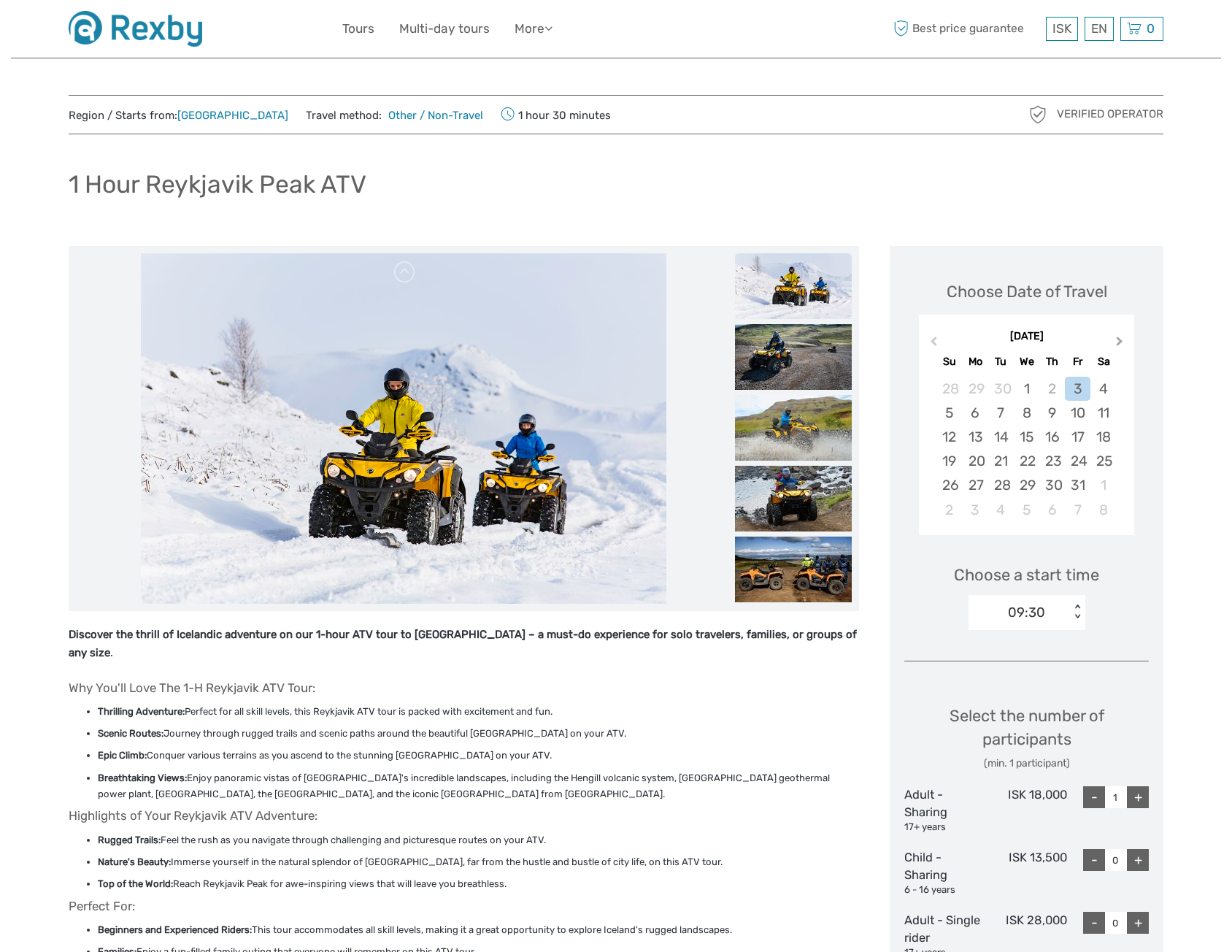
click at [1120, 341] on span "Next Month" at bounding box center [1120, 344] width 0 height 21
click at [1020, 414] on div "5" at bounding box center [1027, 413] width 26 height 24
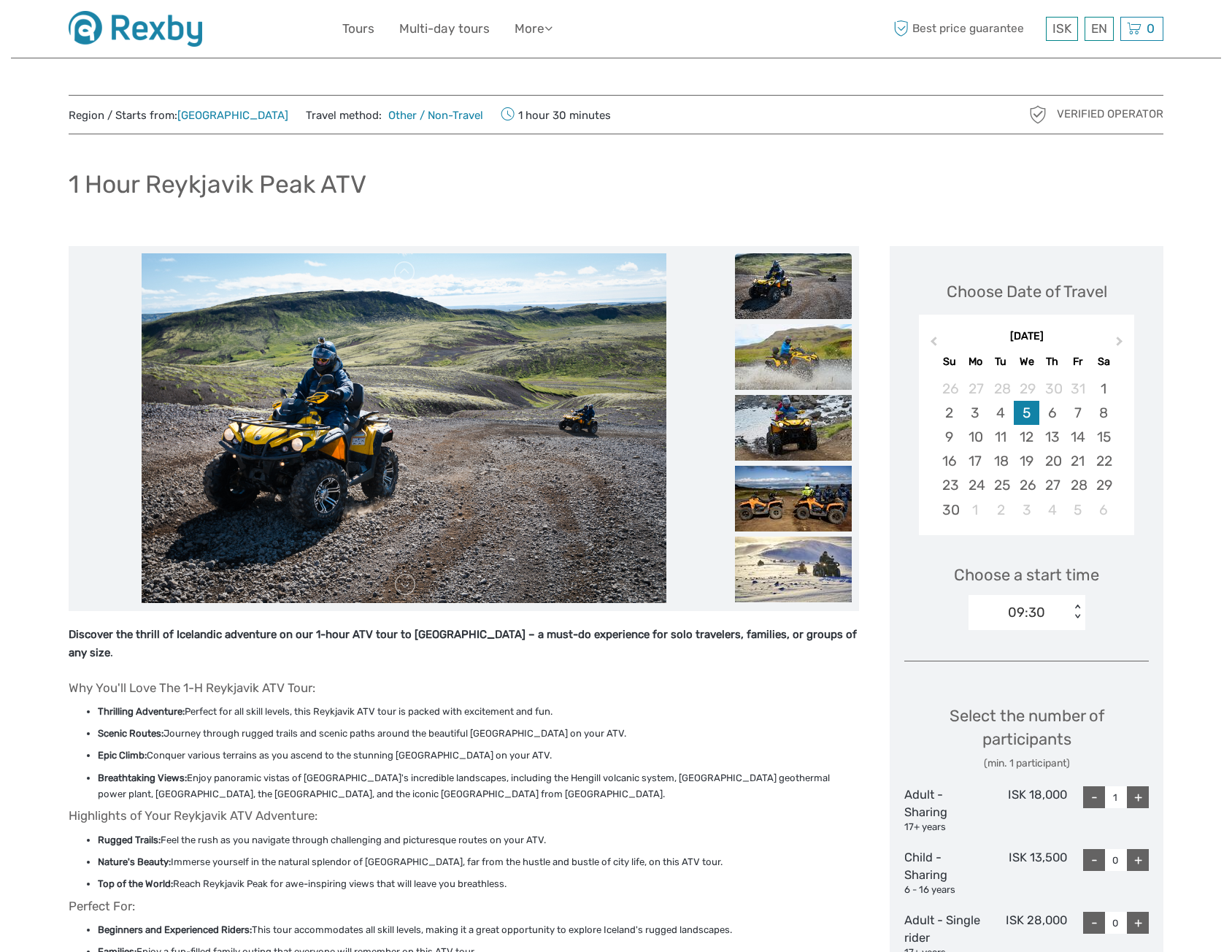
click at [1060, 611] on div "09:30" at bounding box center [1019, 612] width 101 height 22
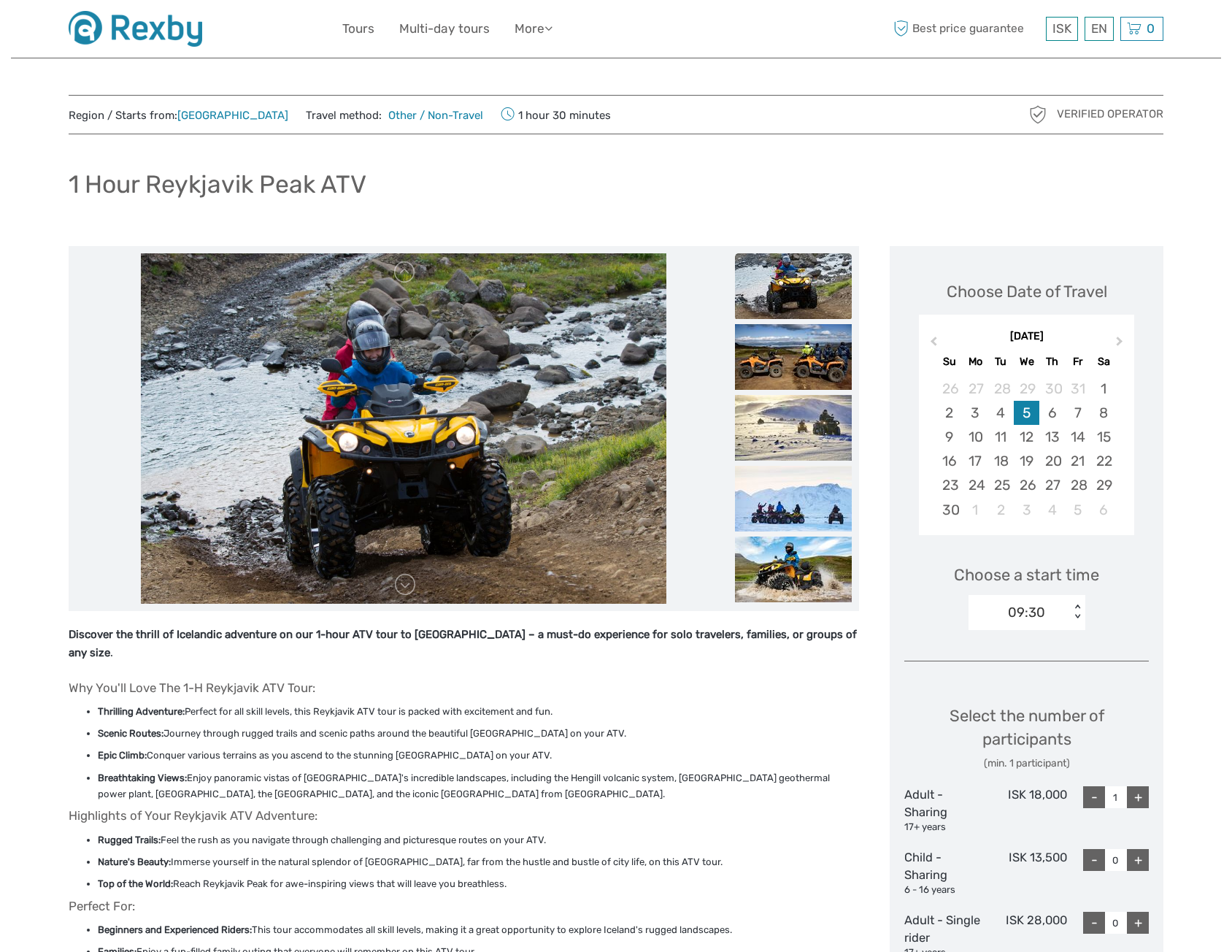
click at [1162, 687] on div "Choose Date of Travel November 2025 Previous Month Next Month November 2025 Su …" at bounding box center [1026, 789] width 274 height 1087
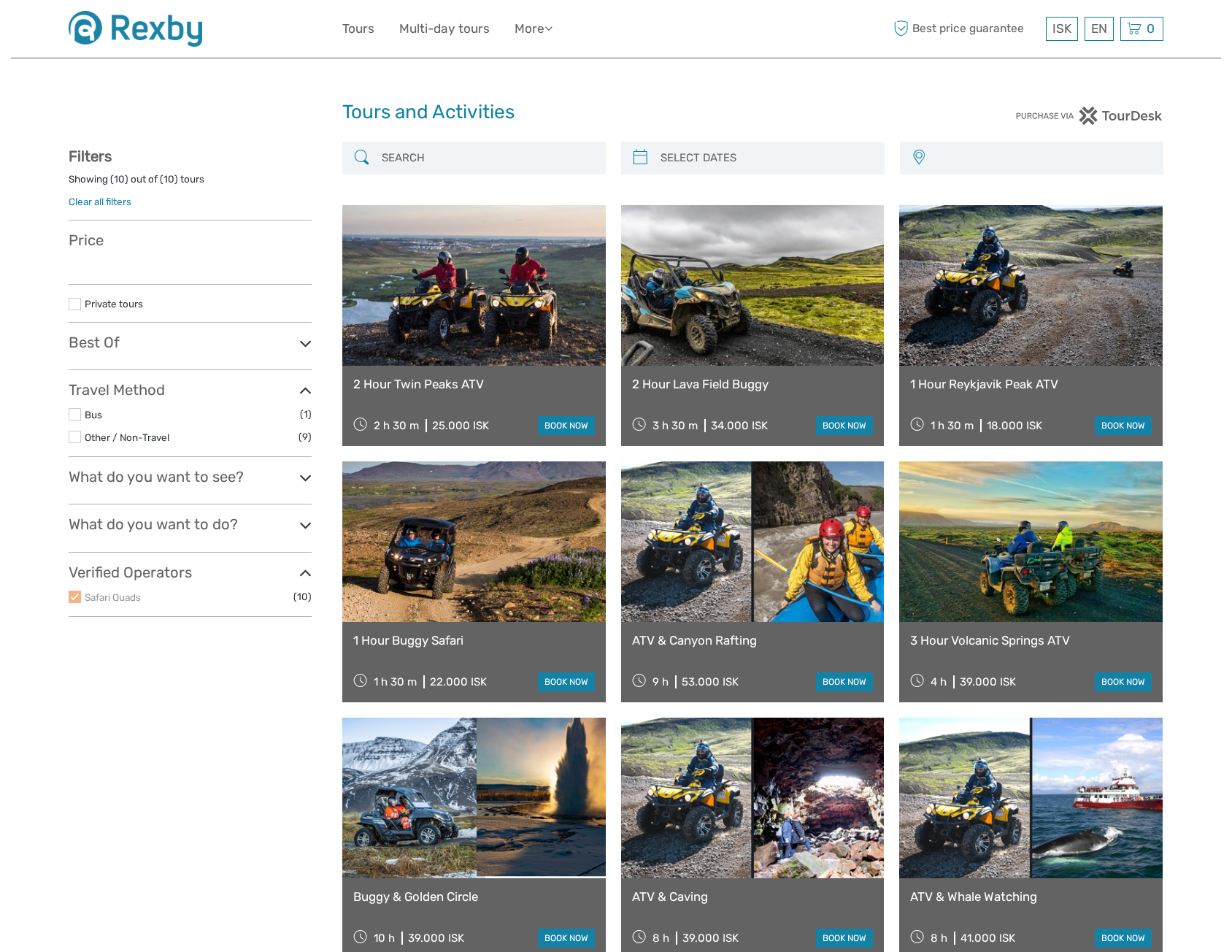
select select
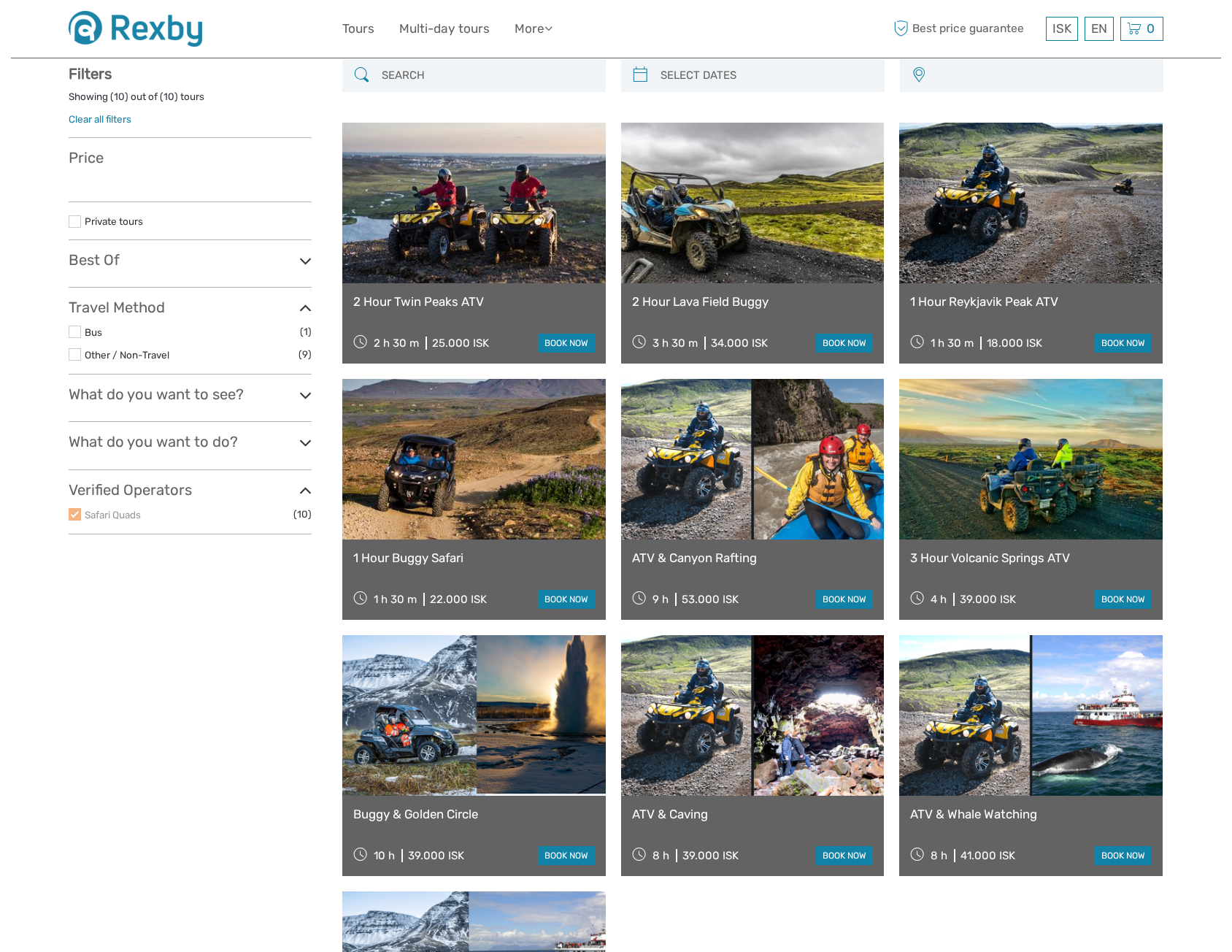
select select
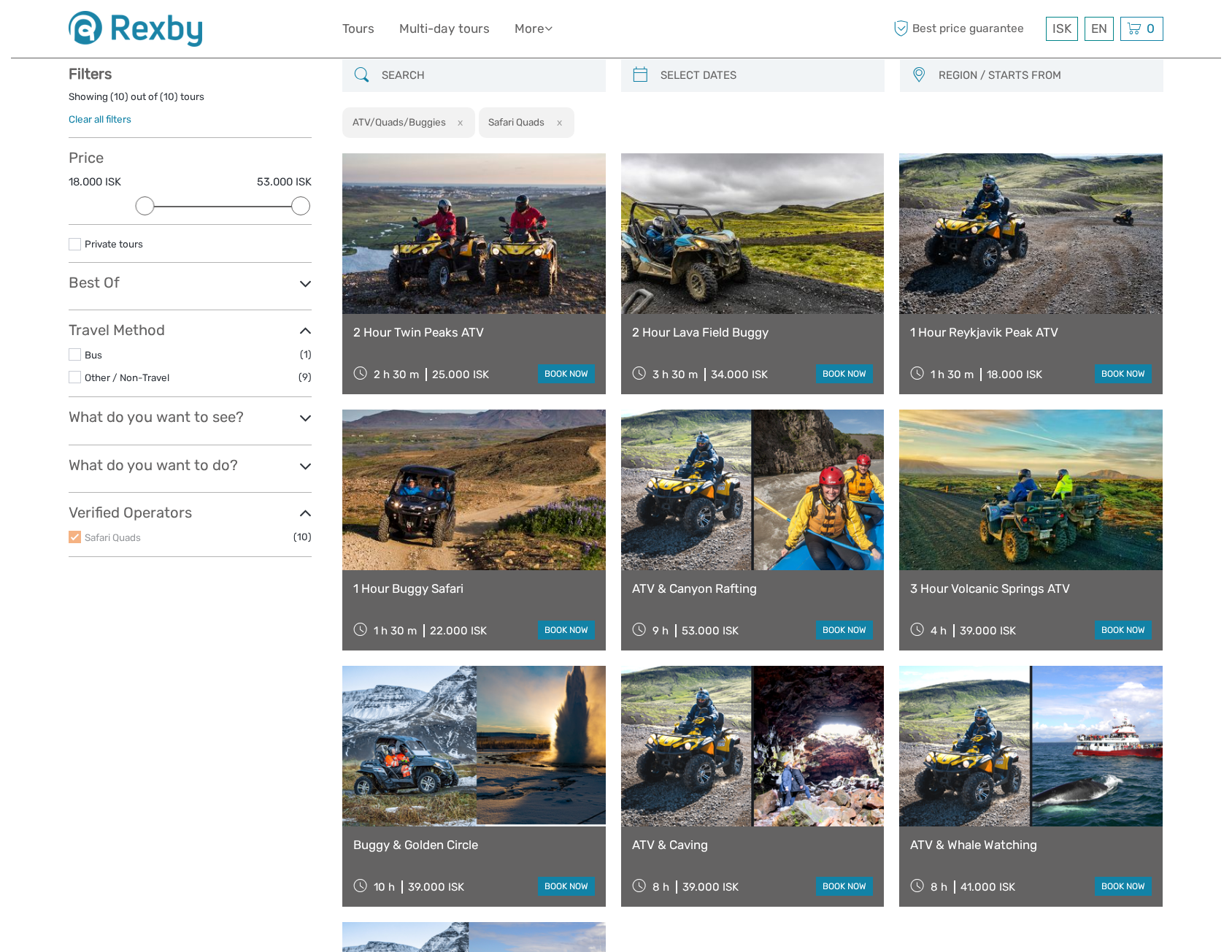
scroll to position [0, 0]
click at [434, 587] on link "1 Hour Buggy Safari" at bounding box center [474, 588] width 241 height 15
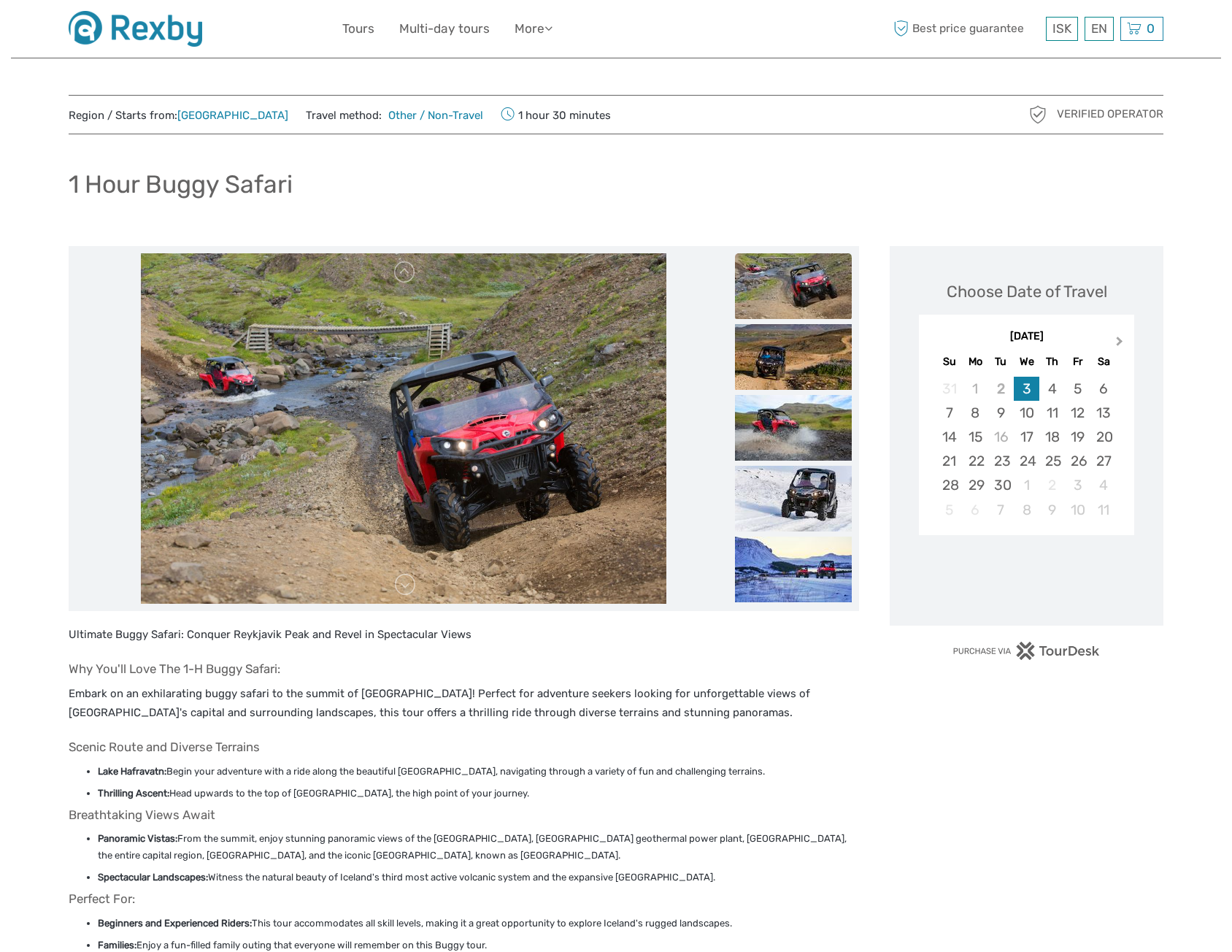
click at [1117, 350] on button "Next Month" at bounding box center [1121, 344] width 23 height 23
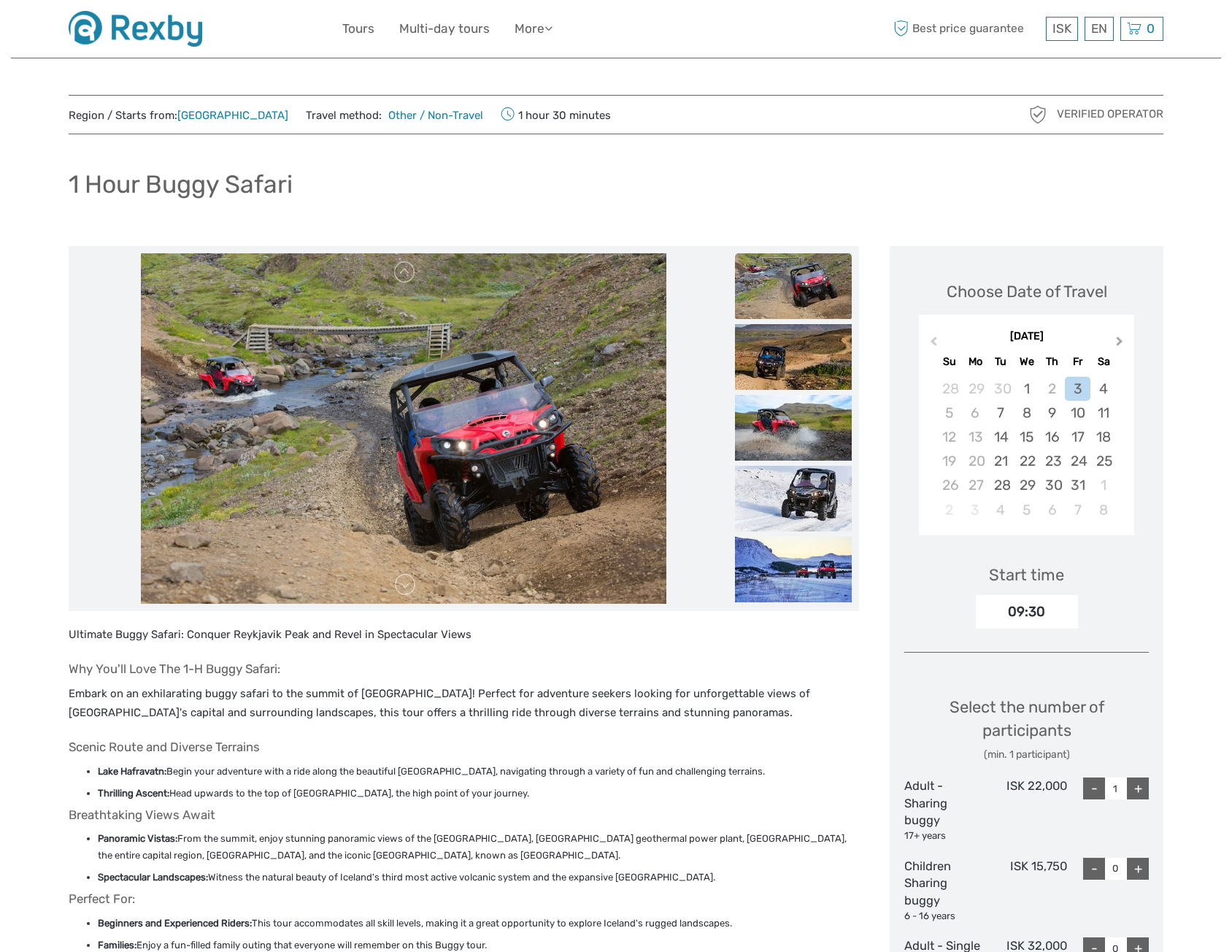
click at [1117, 350] on button "Next Month" at bounding box center [1121, 344] width 23 height 23
click at [1023, 416] on div "5" at bounding box center [1027, 413] width 26 height 24
click at [1063, 607] on div "13:30" at bounding box center [1027, 611] width 102 height 33
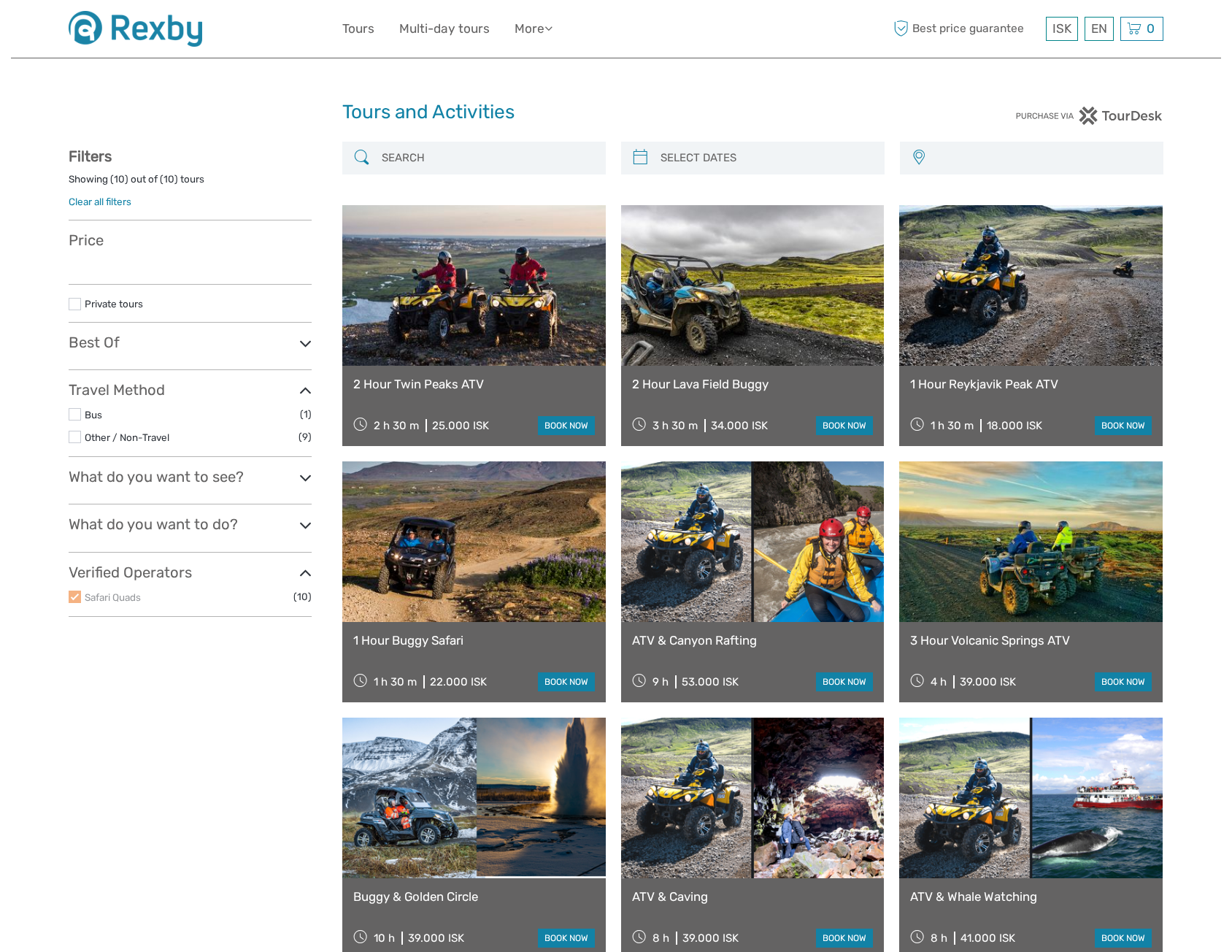
select select
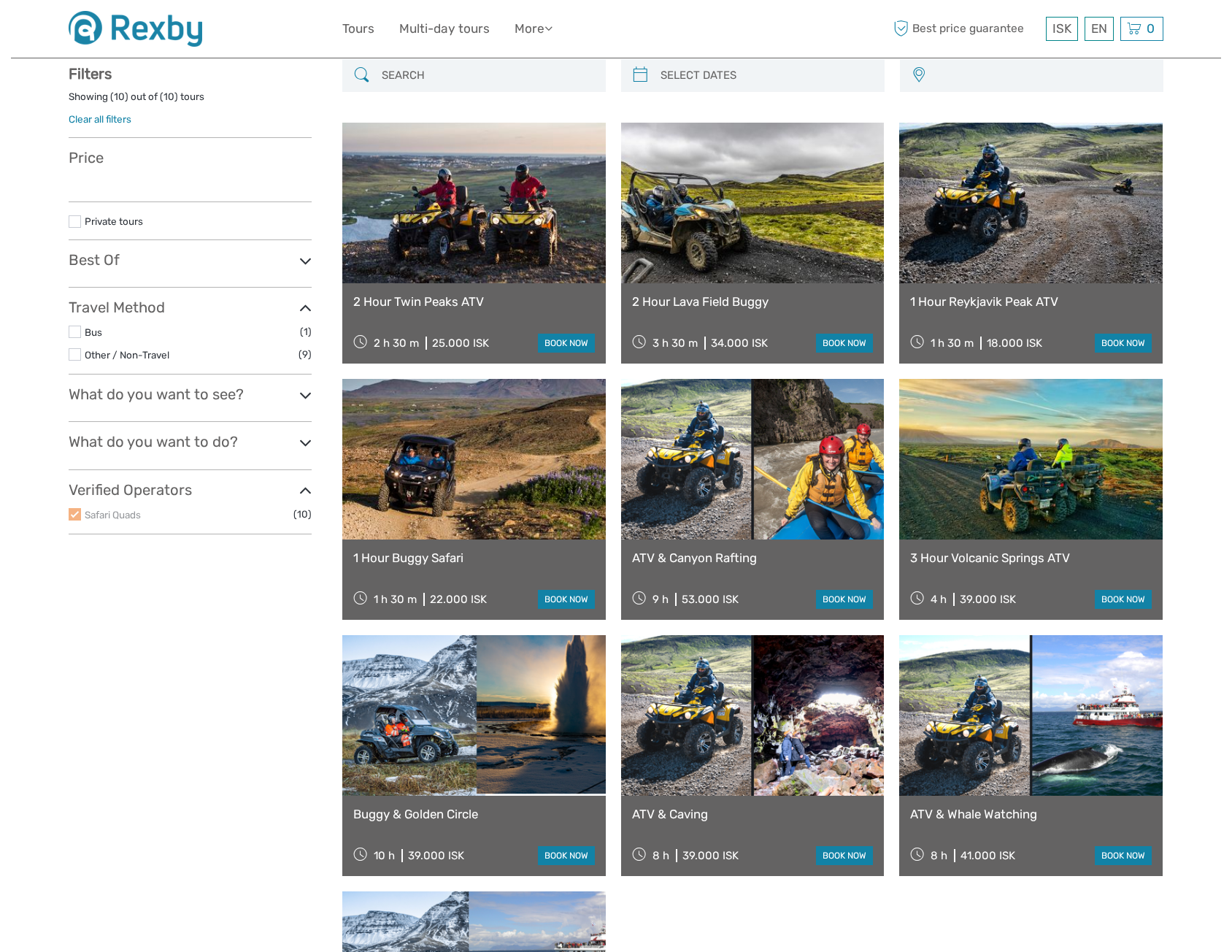
select select
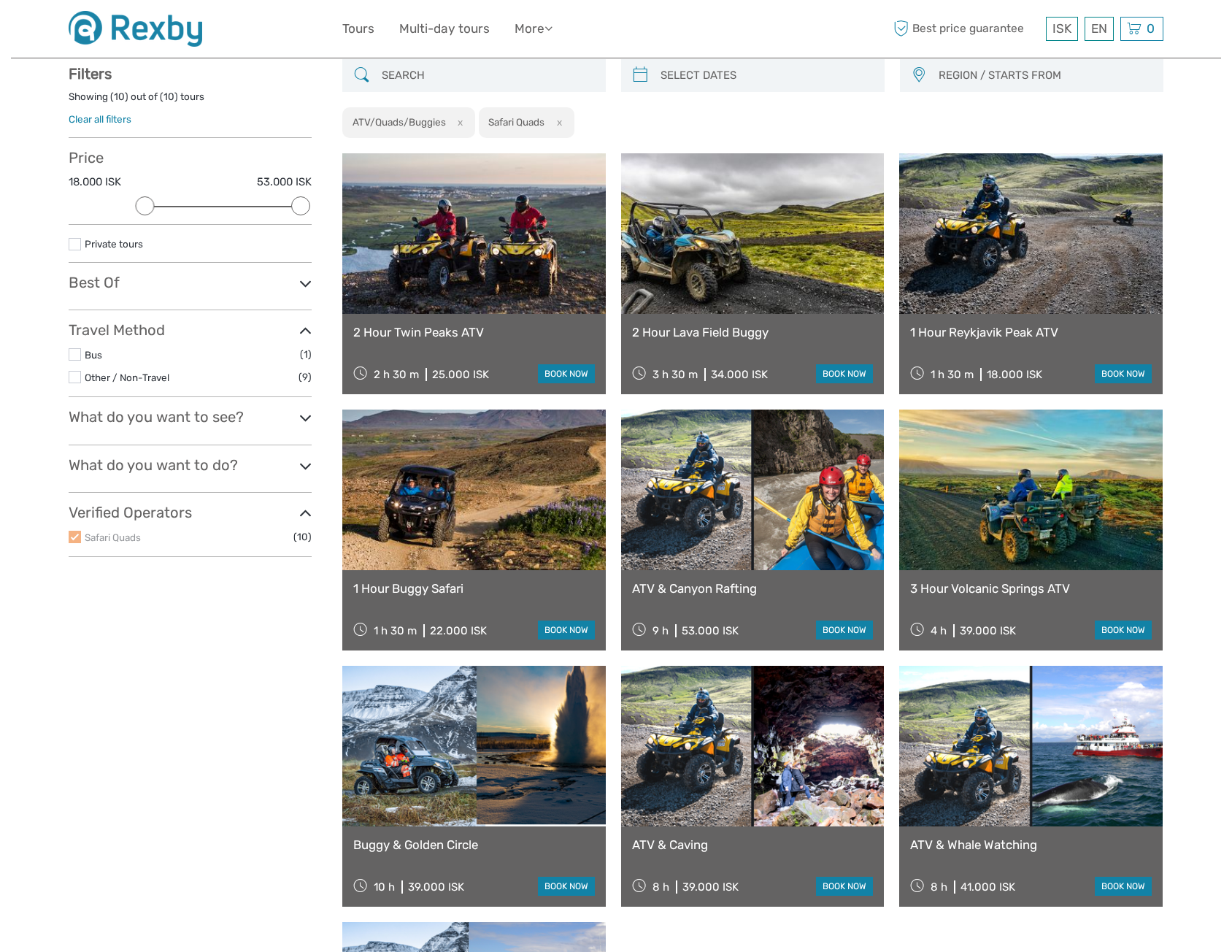
scroll to position [0, 0]
click at [450, 330] on link "2 Hour Twin Peaks ATV" at bounding box center [474, 332] width 241 height 15
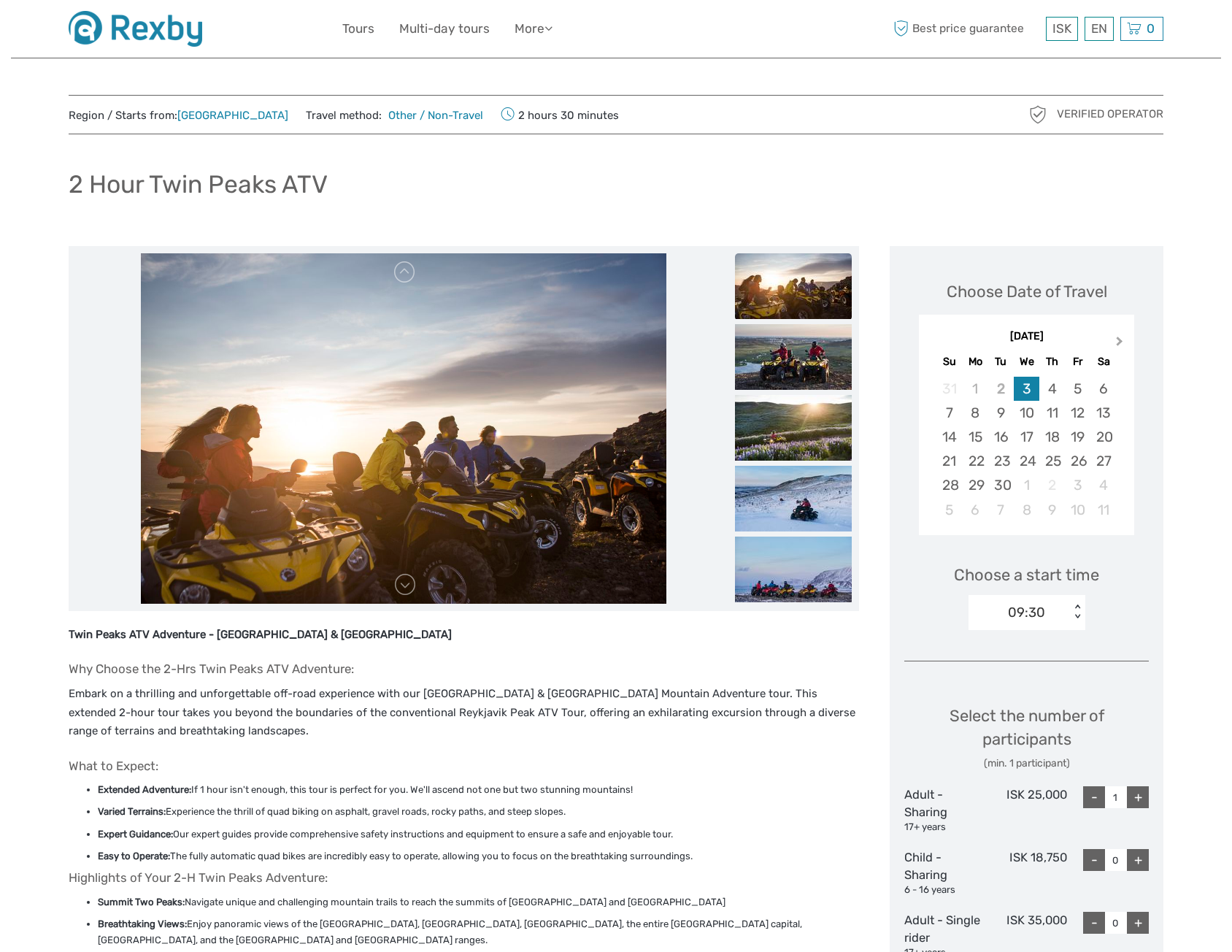
click at [1114, 348] on button "Next Month" at bounding box center [1121, 344] width 23 height 23
click at [1027, 411] on div "5" at bounding box center [1027, 413] width 26 height 24
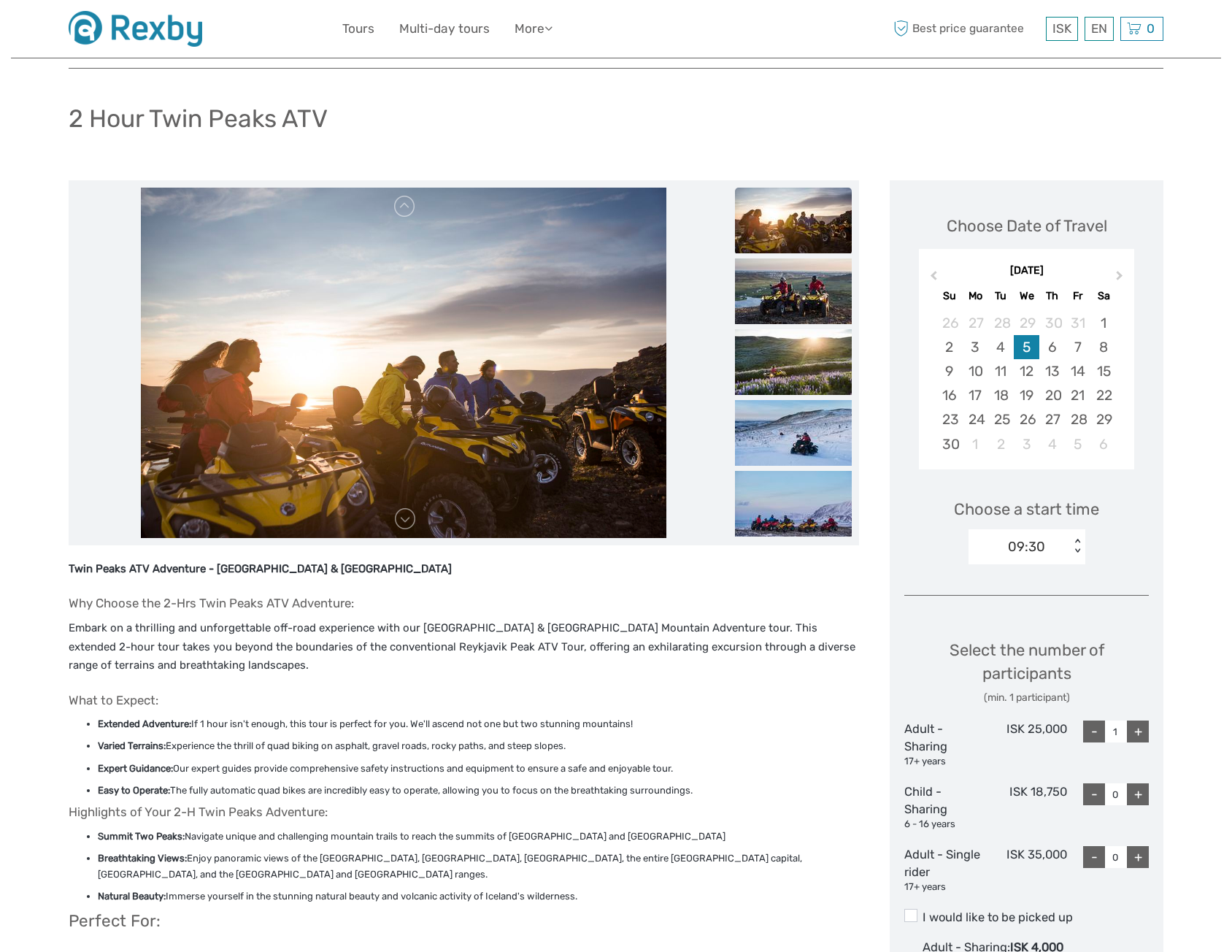
scroll to position [146, 0]
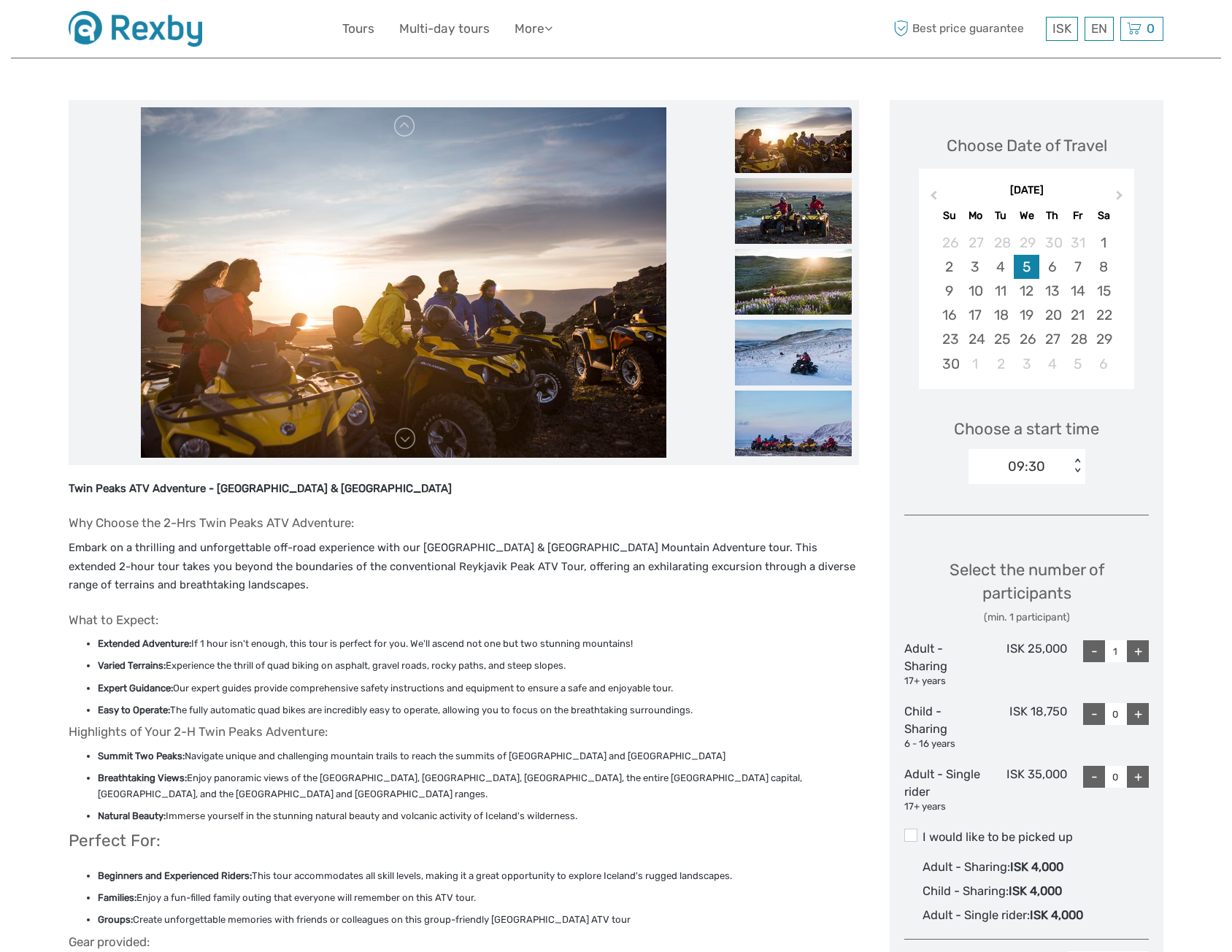
click at [1059, 484] on div "Choose a start time 09:30 < >" at bounding box center [1027, 444] width 245 height 94
click at [1055, 471] on div "09:30" at bounding box center [1019, 467] width 101 height 22
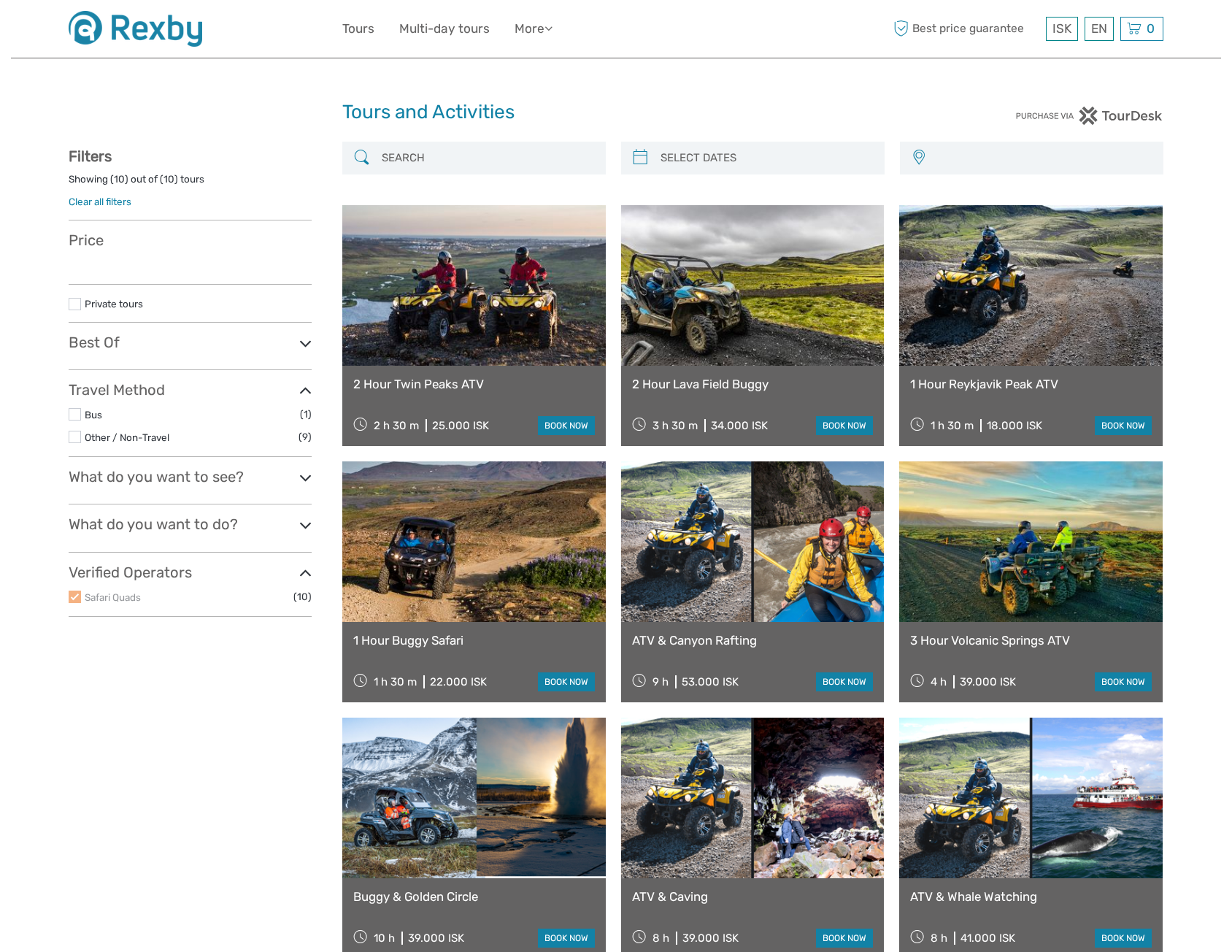
select select
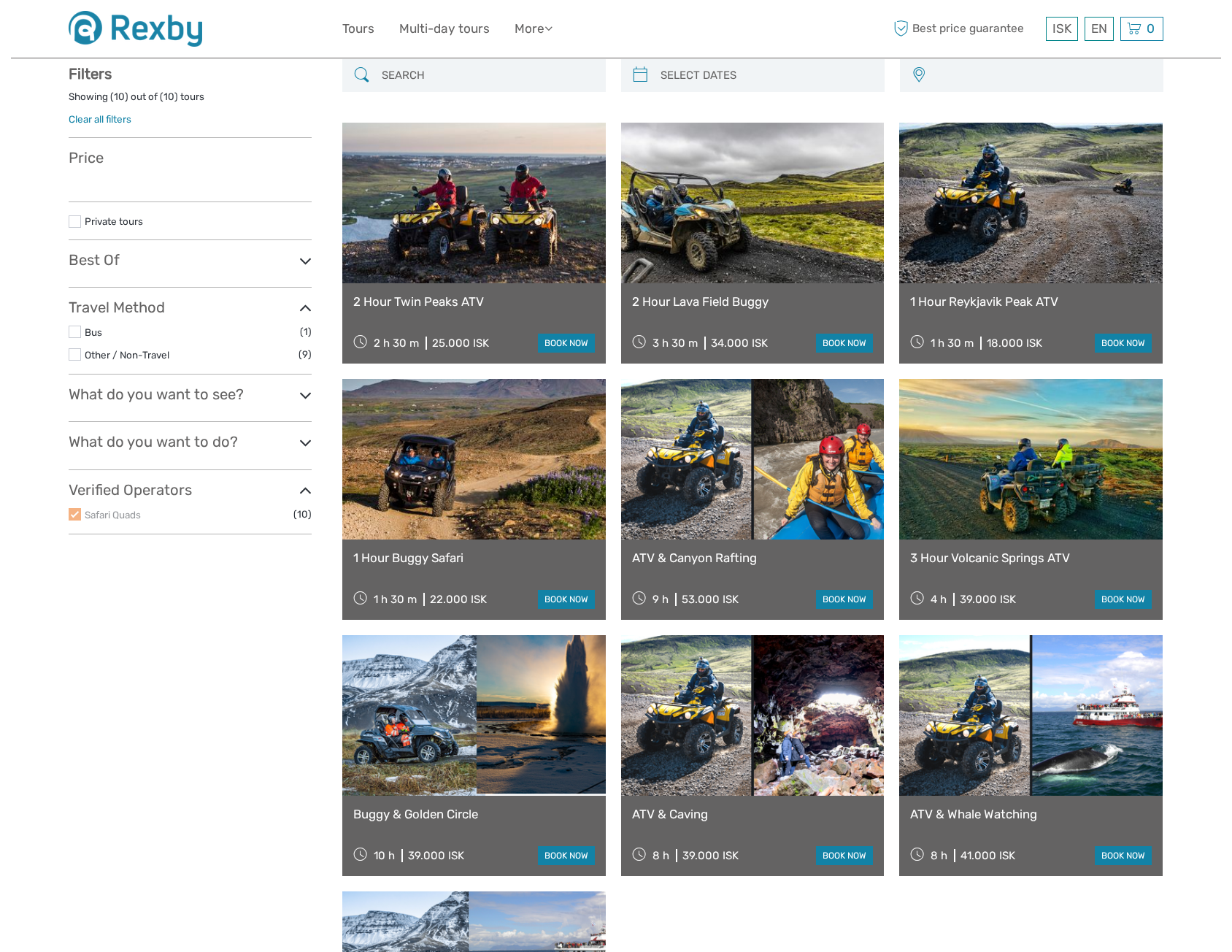
select select
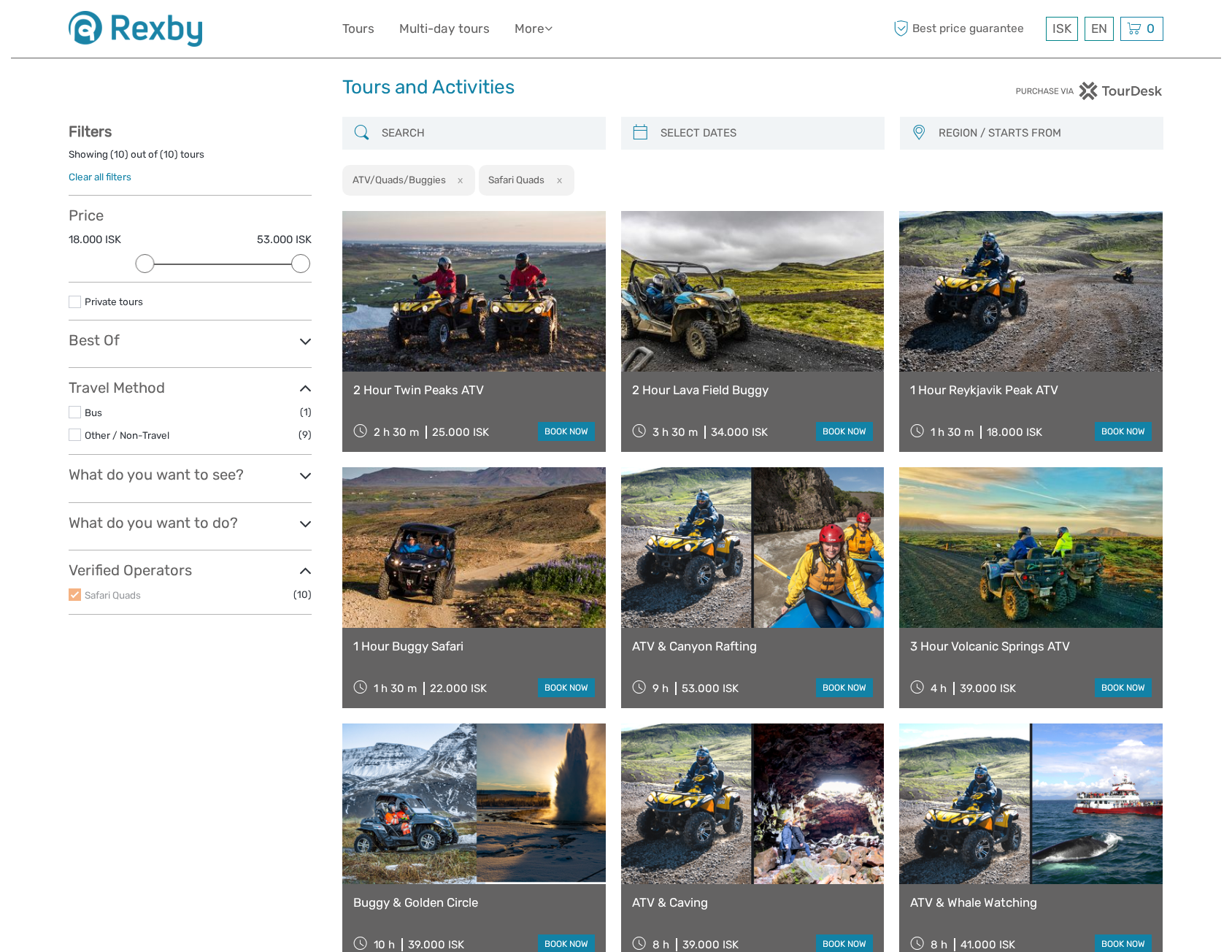
scroll to position [0, 0]
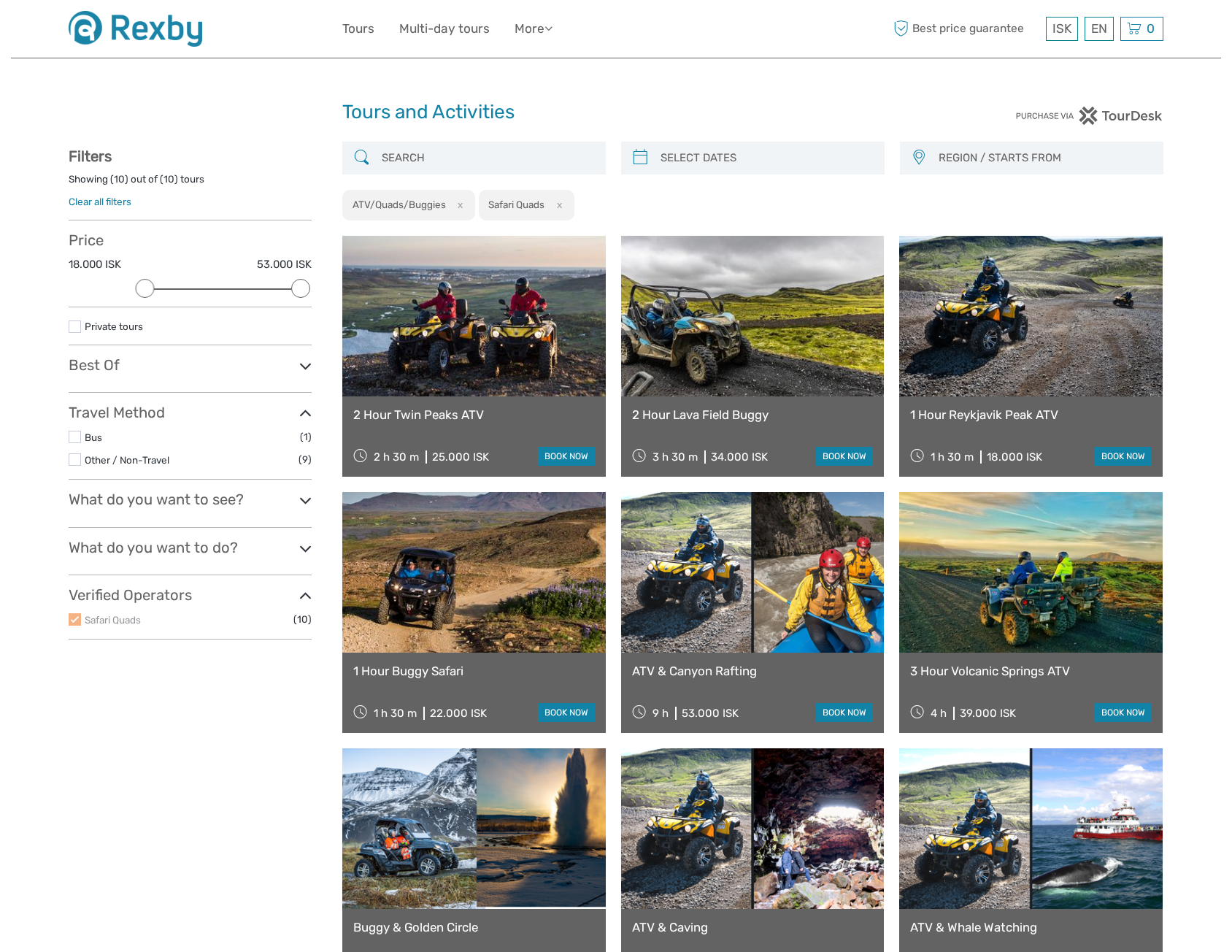
click at [176, 26] on img at bounding box center [135, 29] width 134 height 36
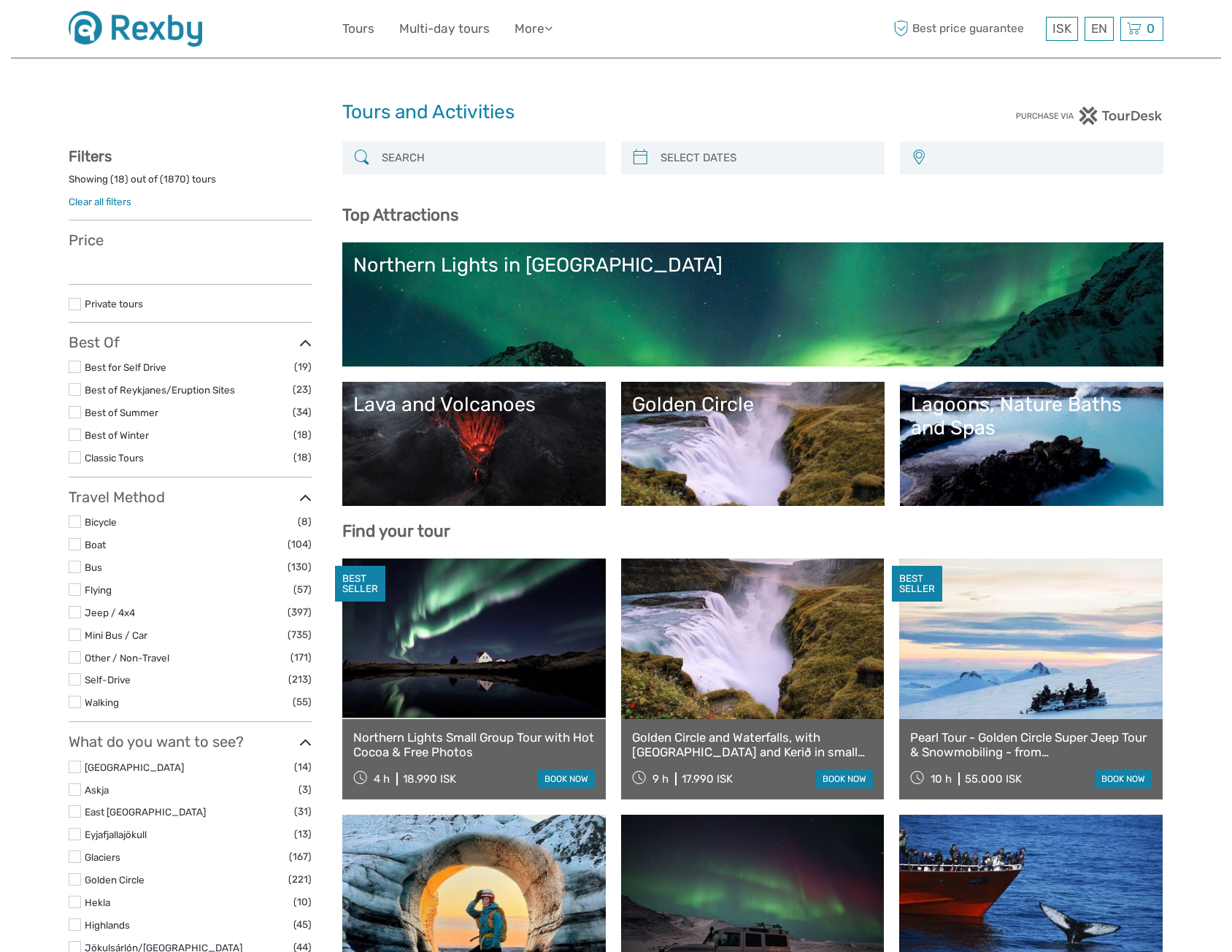
select select
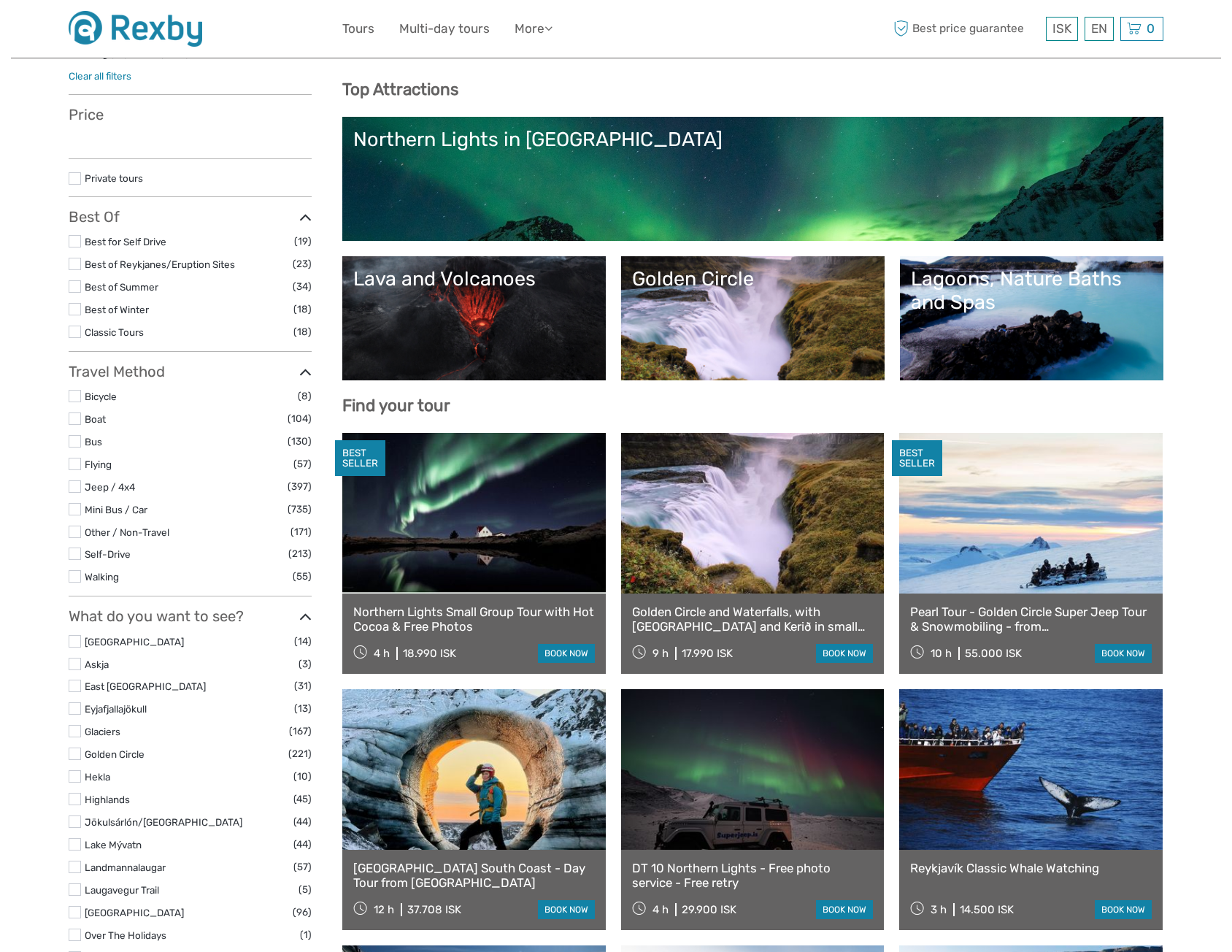
select select
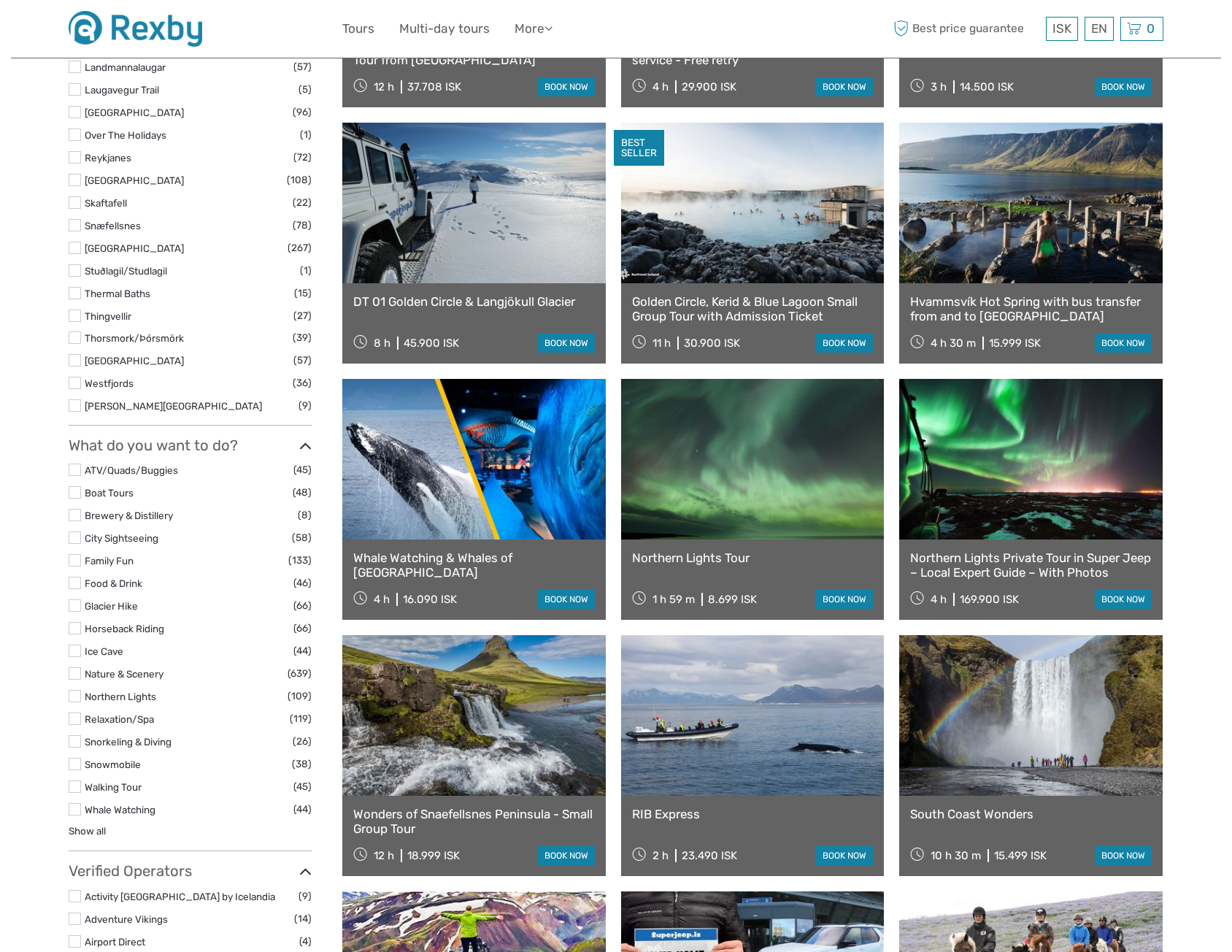
scroll to position [949, 0]
click at [72, 741] on label at bounding box center [74, 740] width 12 height 12
click at [0, 0] on input "checkbox" at bounding box center [0, 0] width 0 height 0
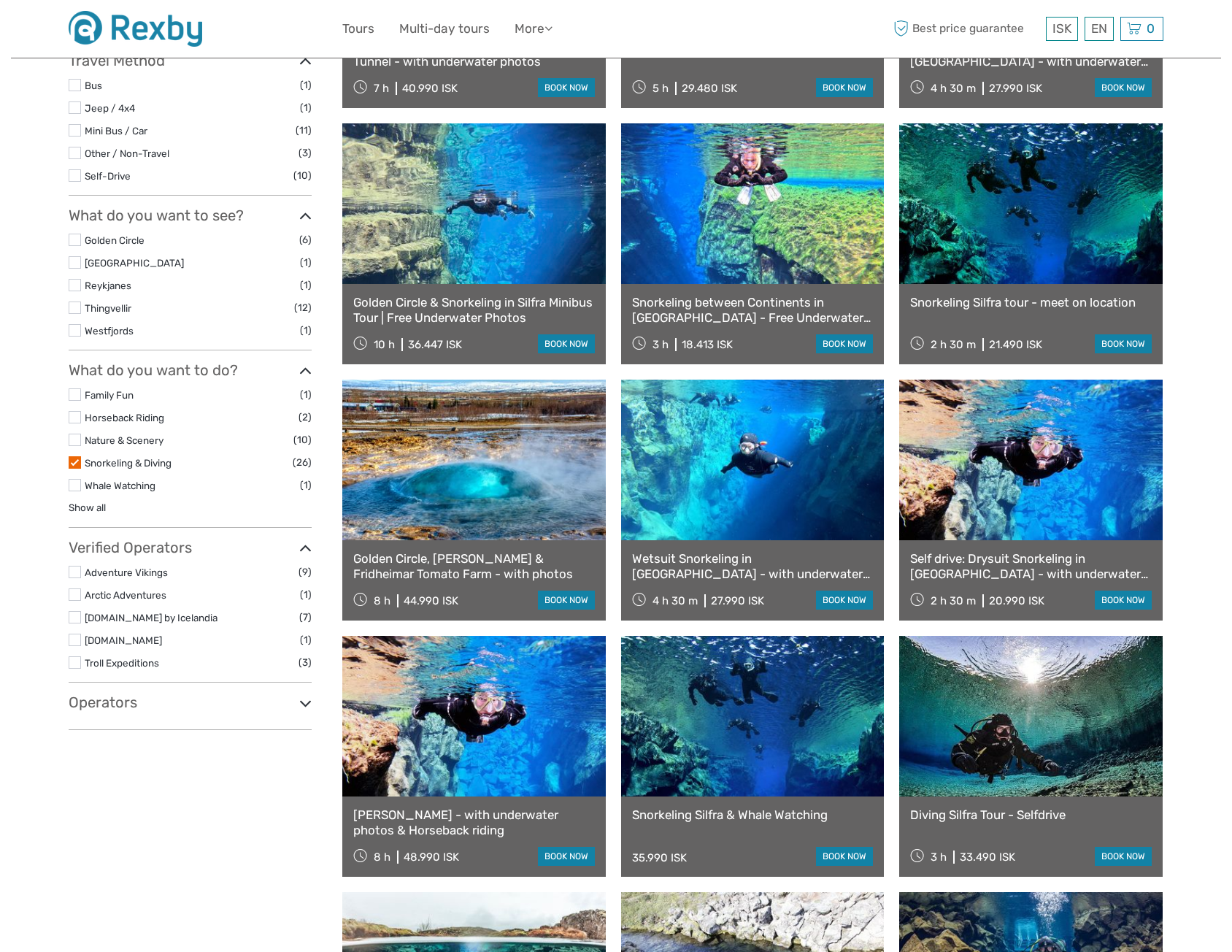
scroll to position [594, 0]
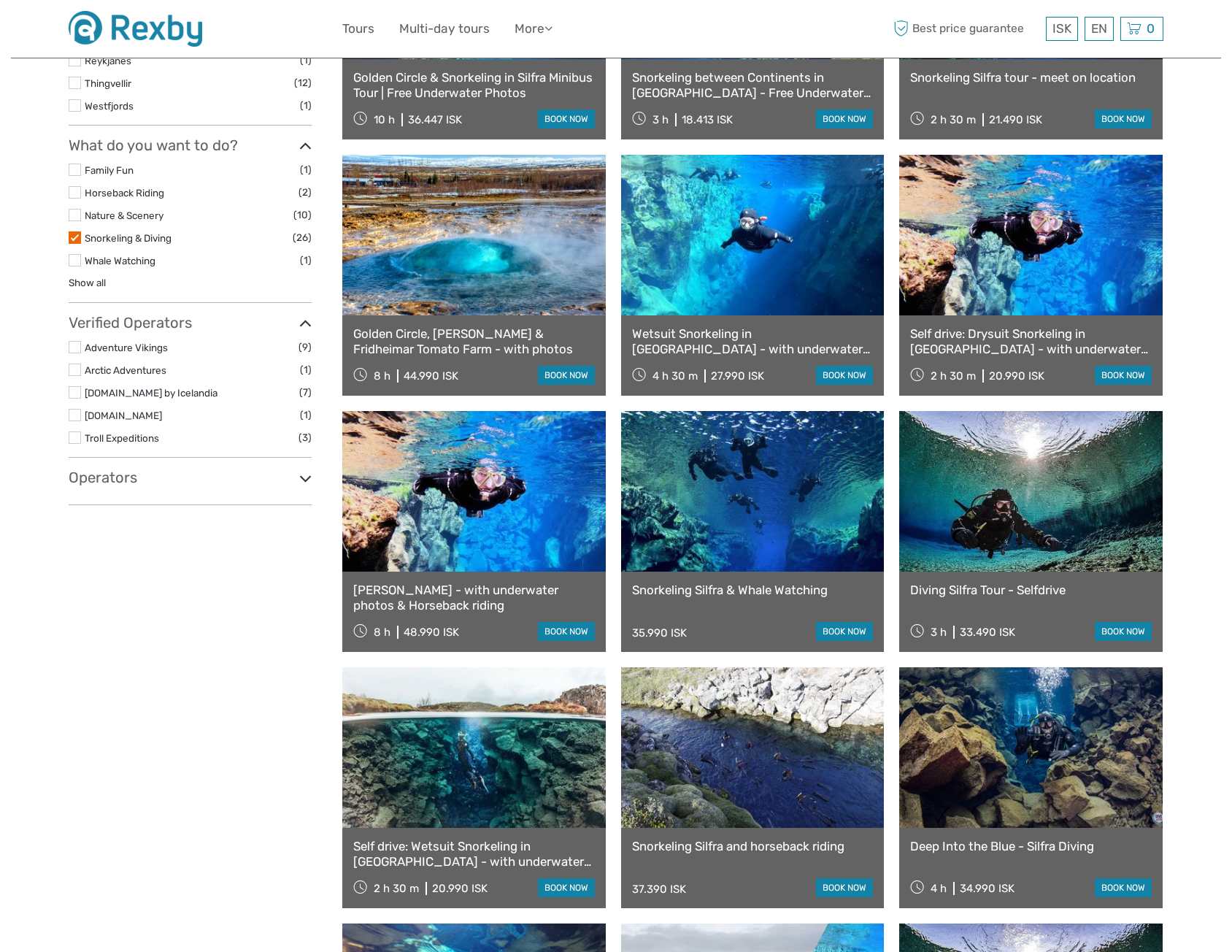
click at [77, 393] on label at bounding box center [74, 392] width 12 height 12
click at [0, 0] on input "checkbox" at bounding box center [0, 0] width 0 height 0
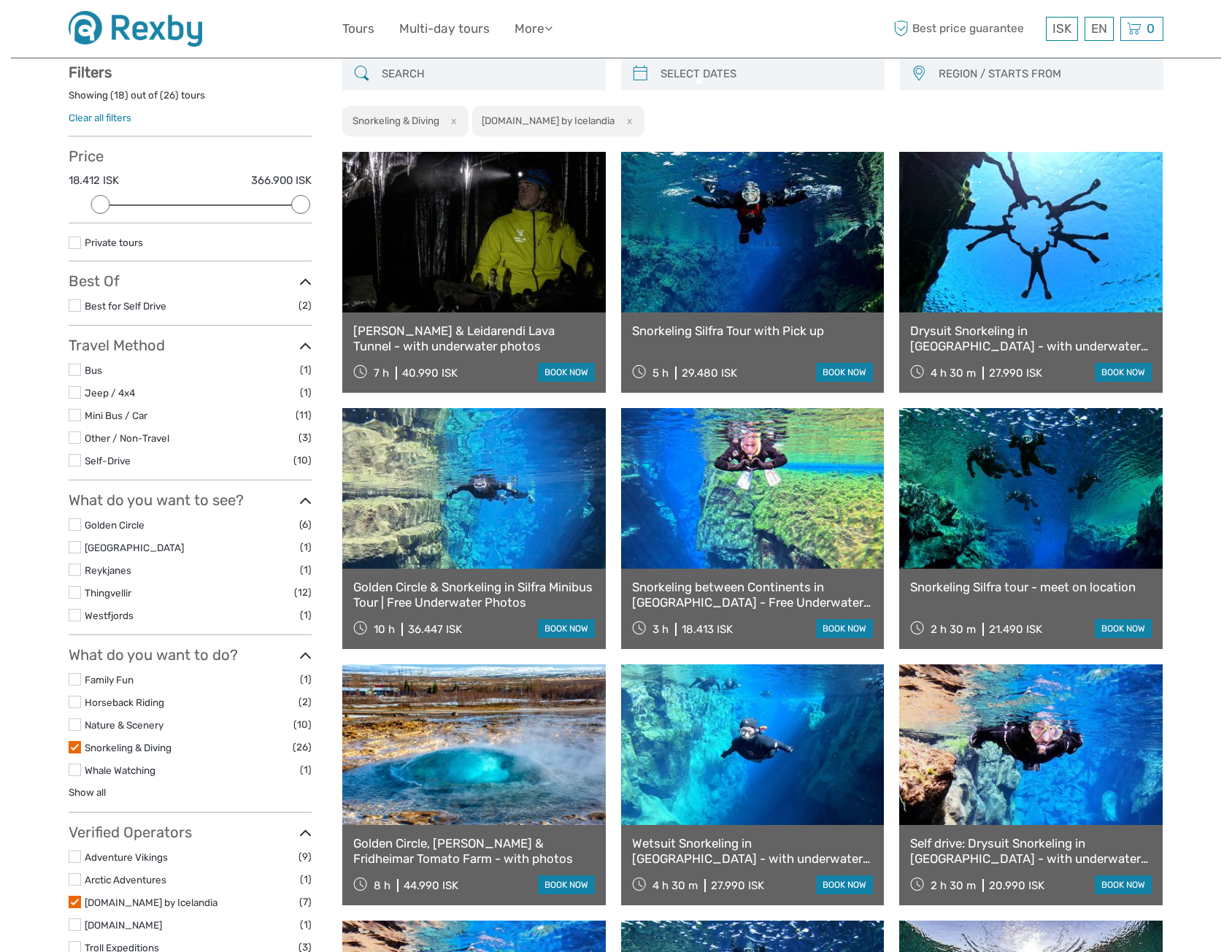
scroll to position [83, 0]
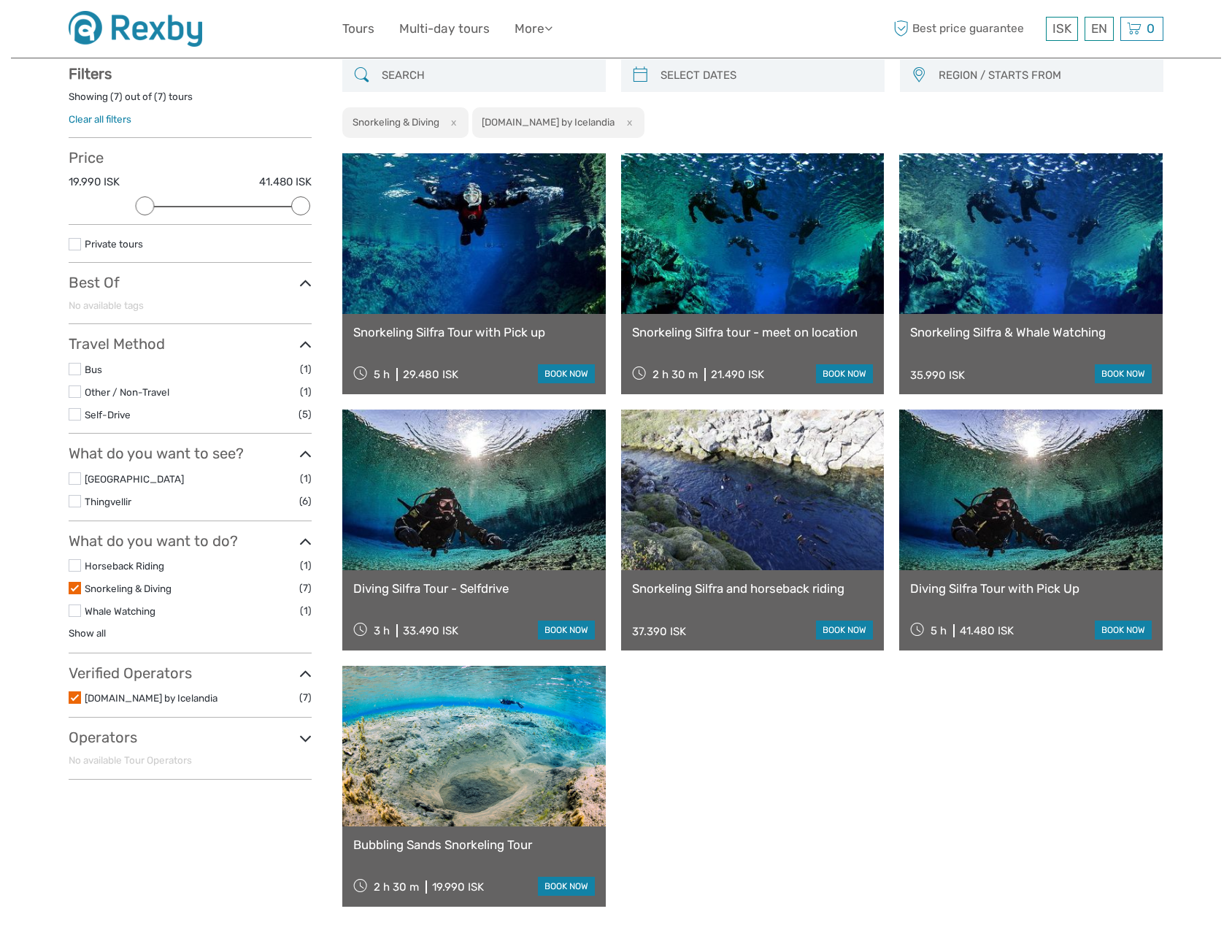
click at [771, 334] on link "Snorkeling Silfra tour - meet on location" at bounding box center [752, 332] width 241 height 15
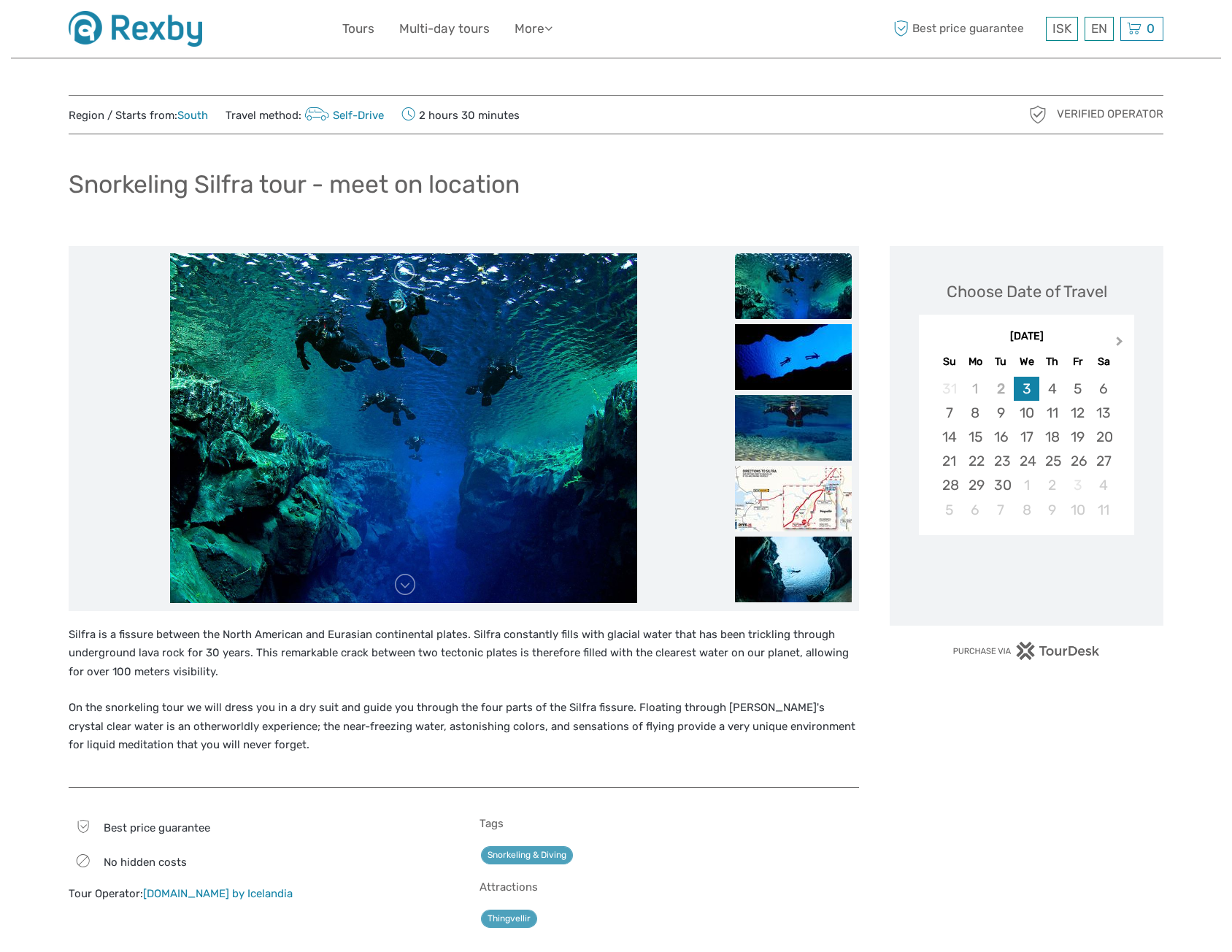
click at [1122, 343] on button "Next Month" at bounding box center [1121, 344] width 23 height 23
click at [1023, 415] on div "5" at bounding box center [1027, 413] width 26 height 24
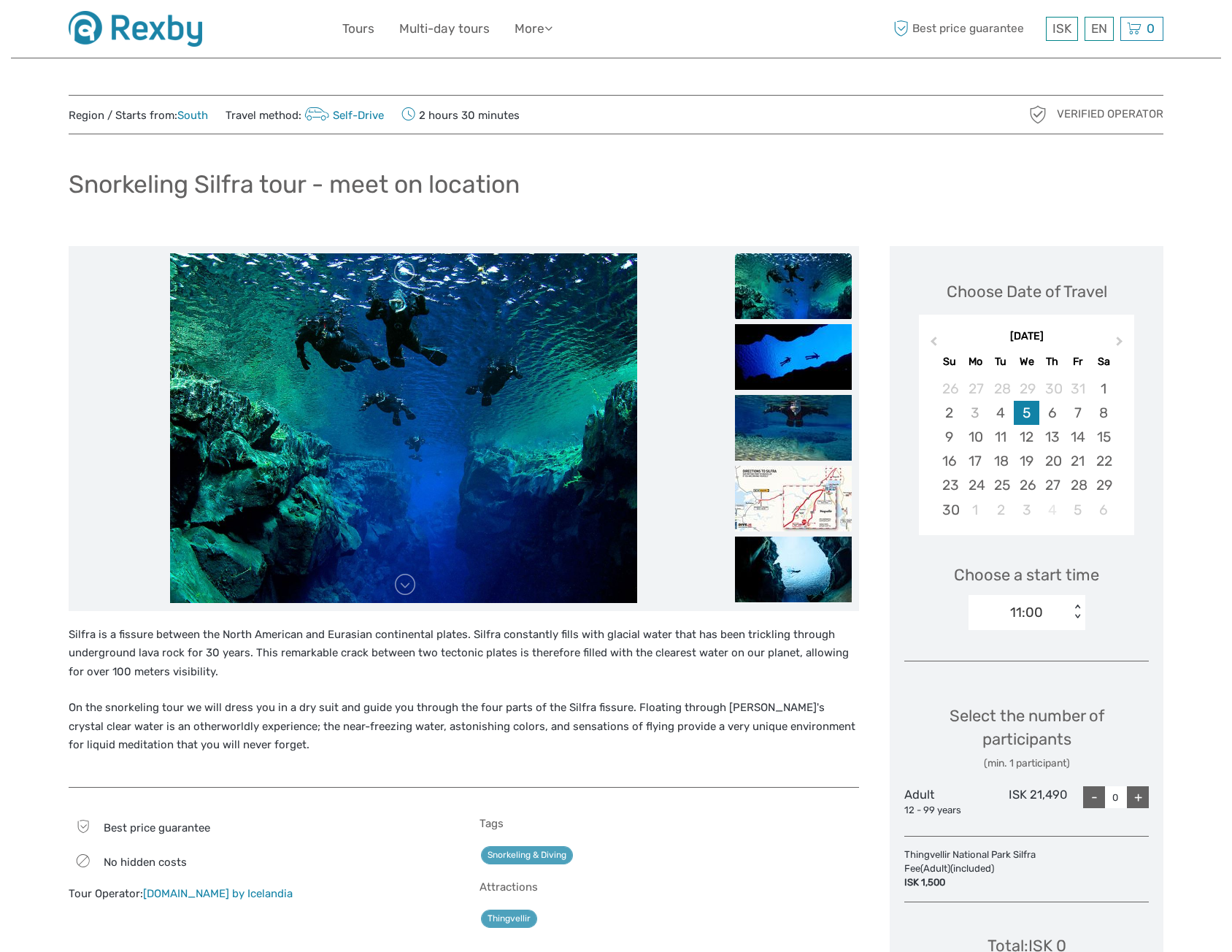
click at [1061, 615] on div "11:00" at bounding box center [1019, 612] width 101 height 22
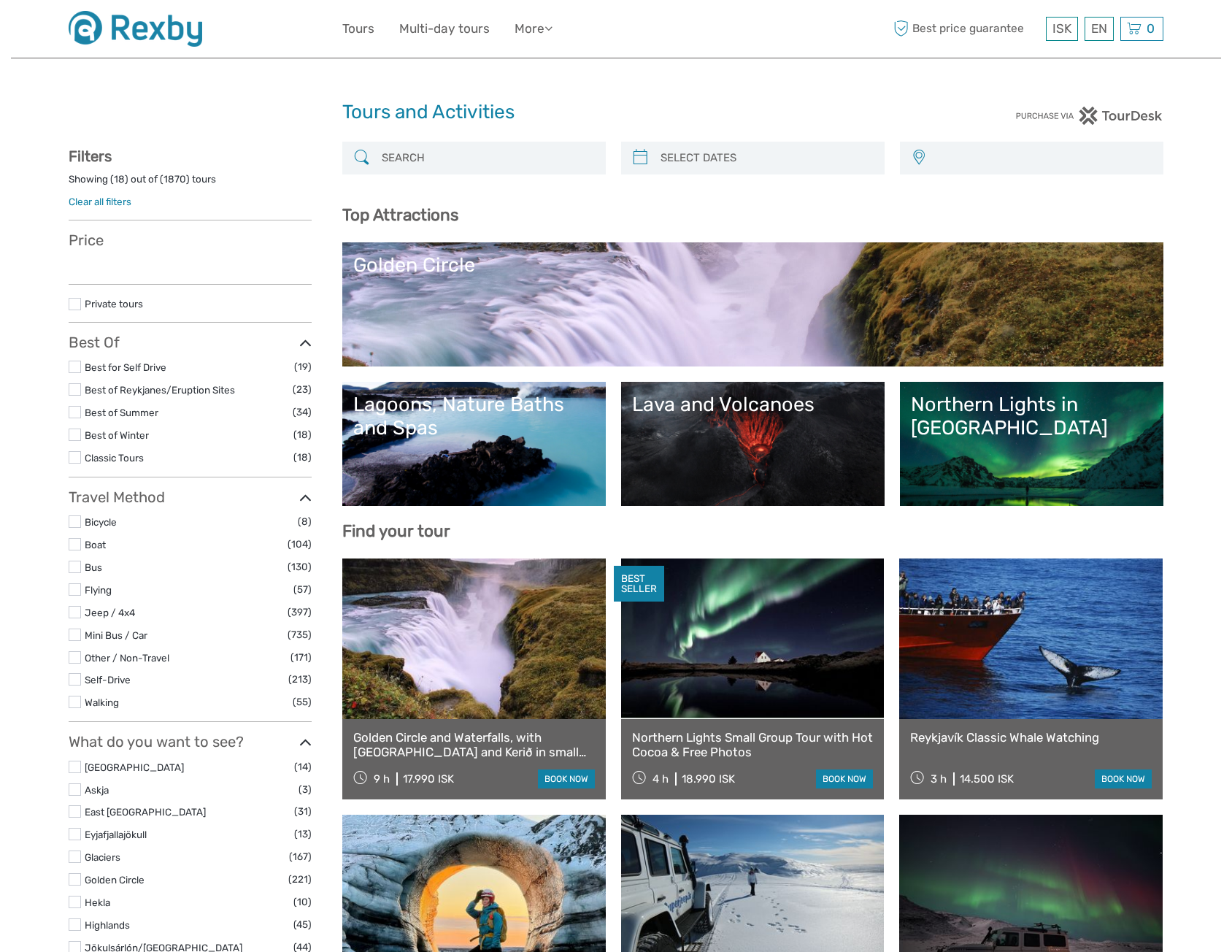
select select
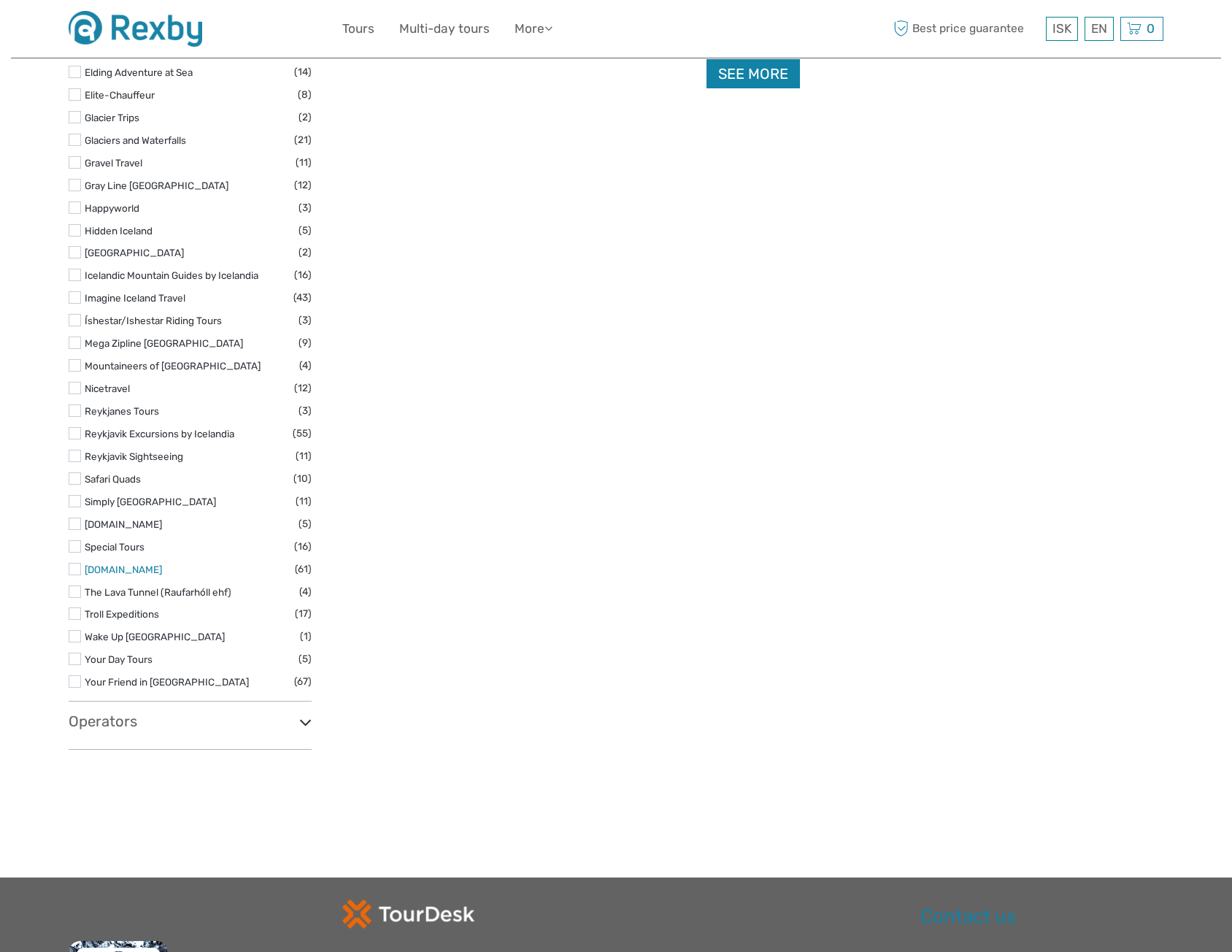
scroll to position [2044, 0]
click at [76, 546] on label at bounding box center [74, 545] width 12 height 12
click at [0, 0] on input "checkbox" at bounding box center [0, 0] width 0 height 0
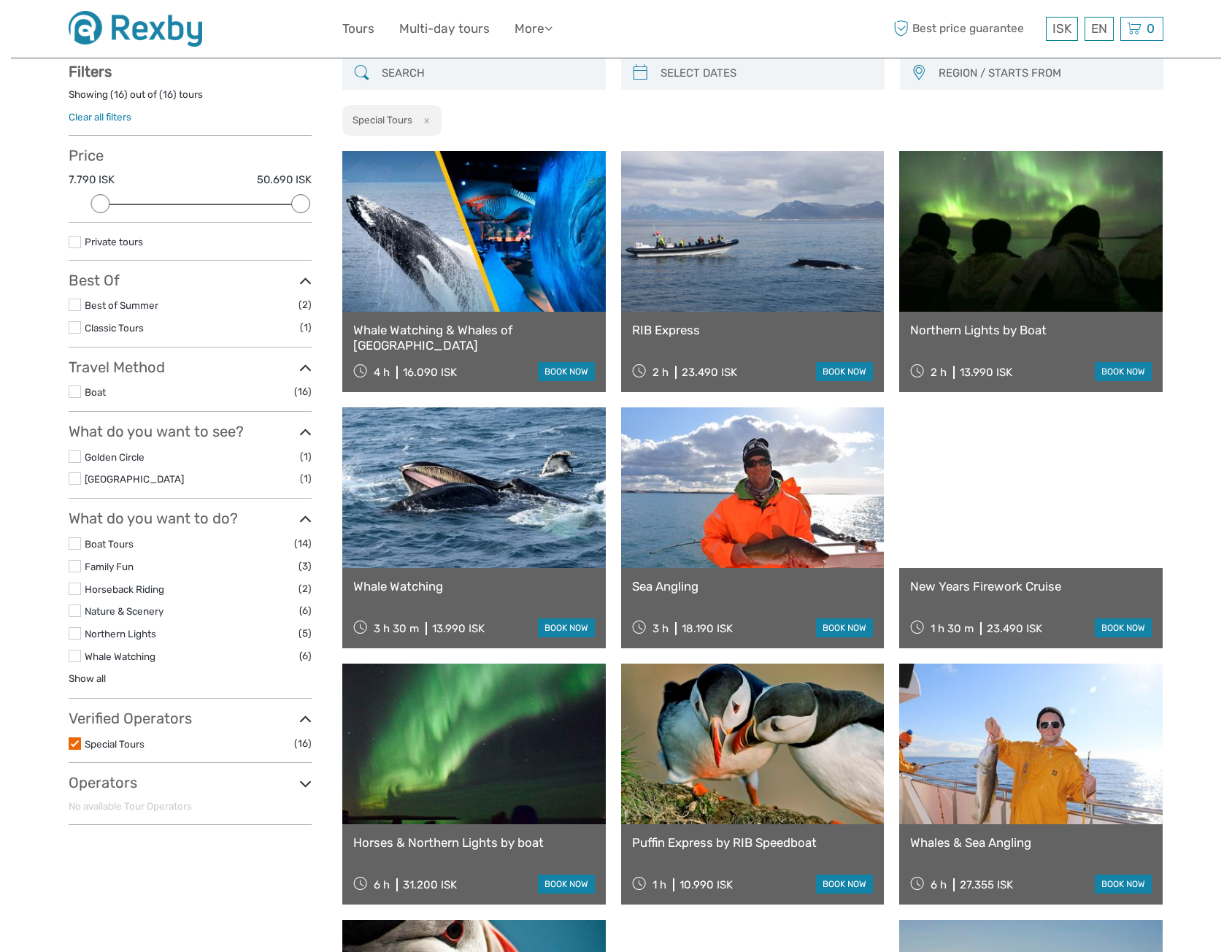
scroll to position [83, 0]
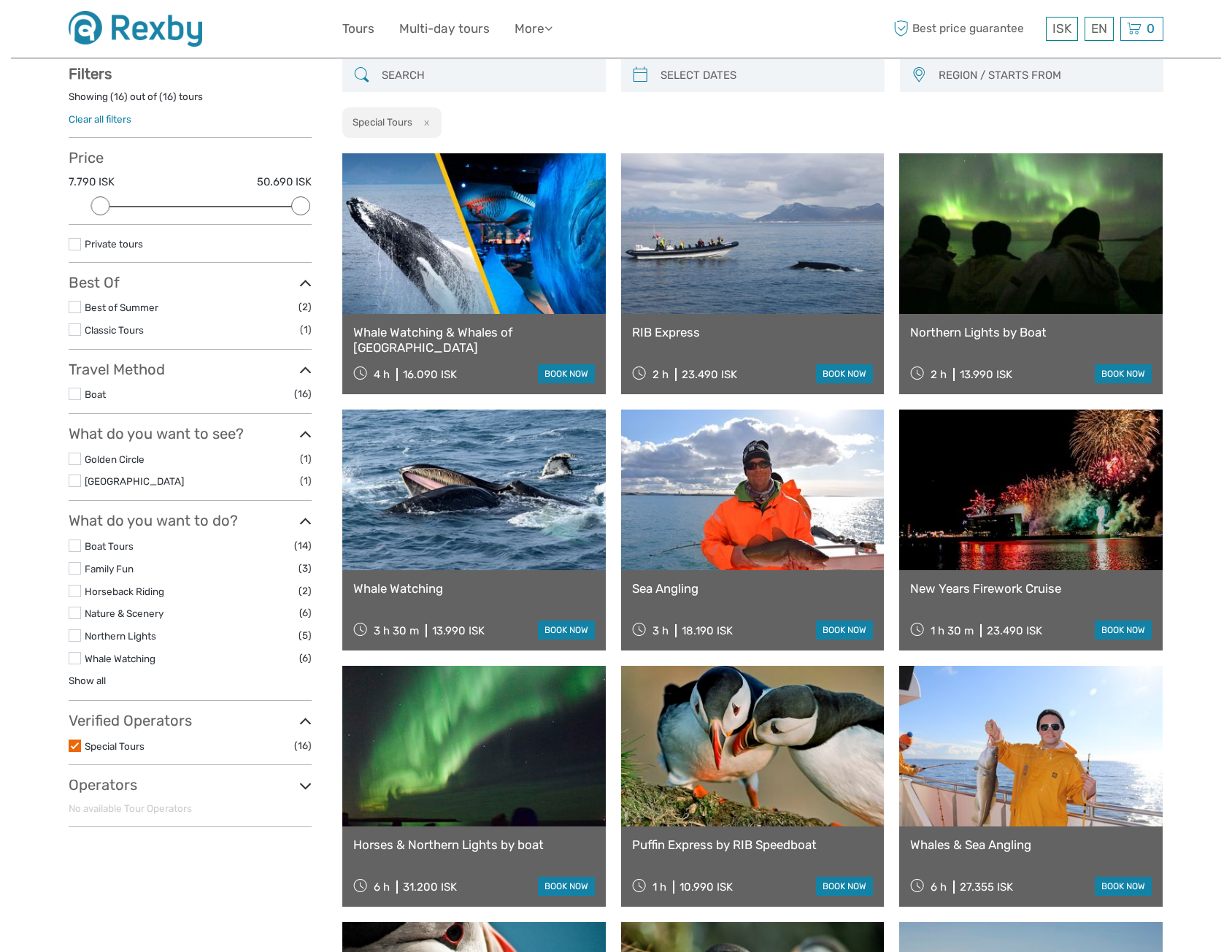
click at [977, 334] on link "Northern Lights by Boat" at bounding box center [1031, 332] width 241 height 15
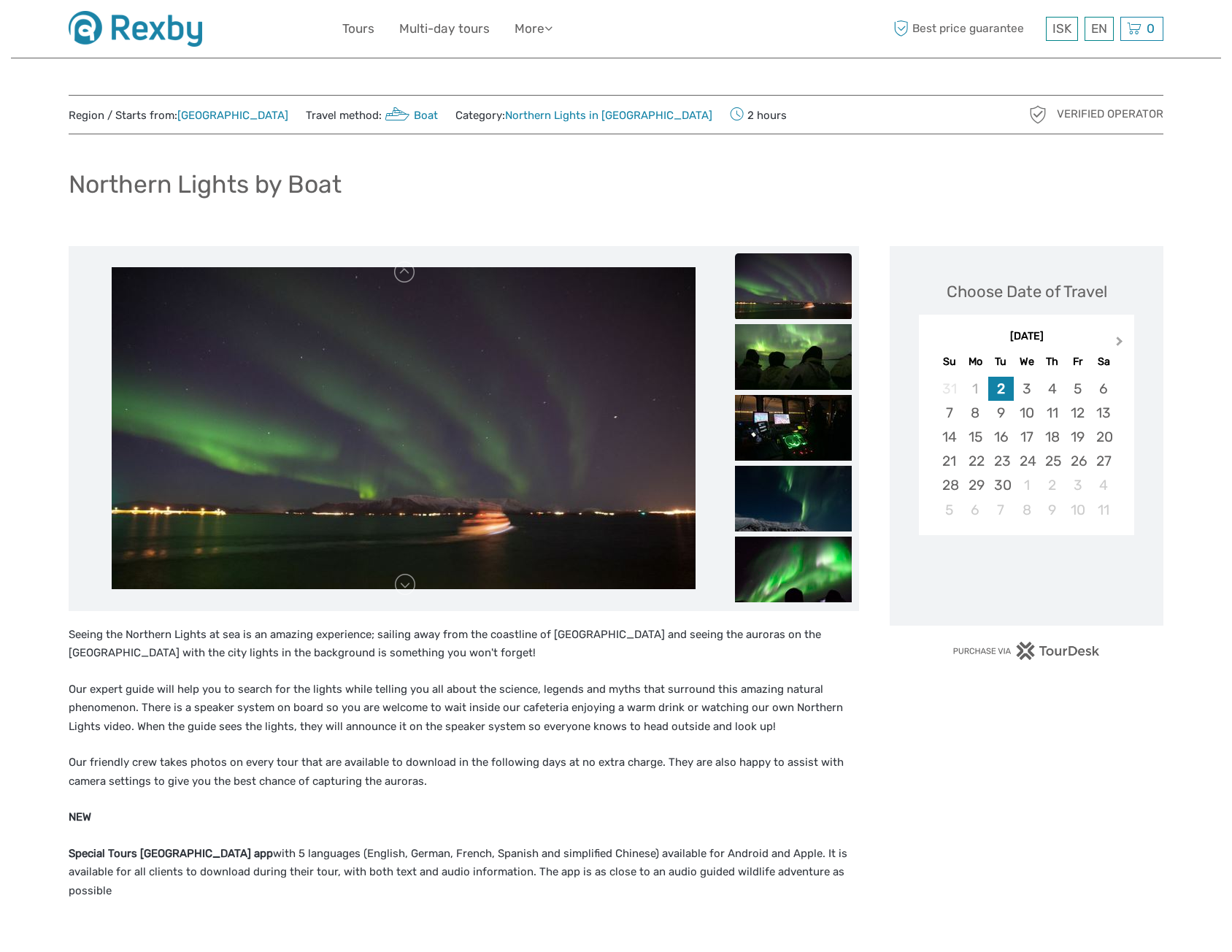
click at [1120, 344] on span "Next Month" at bounding box center [1120, 344] width 0 height 21
click at [1120, 343] on span "Next Month" at bounding box center [1120, 344] width 0 height 21
click at [1107, 414] on div "8" at bounding box center [1104, 413] width 26 height 24
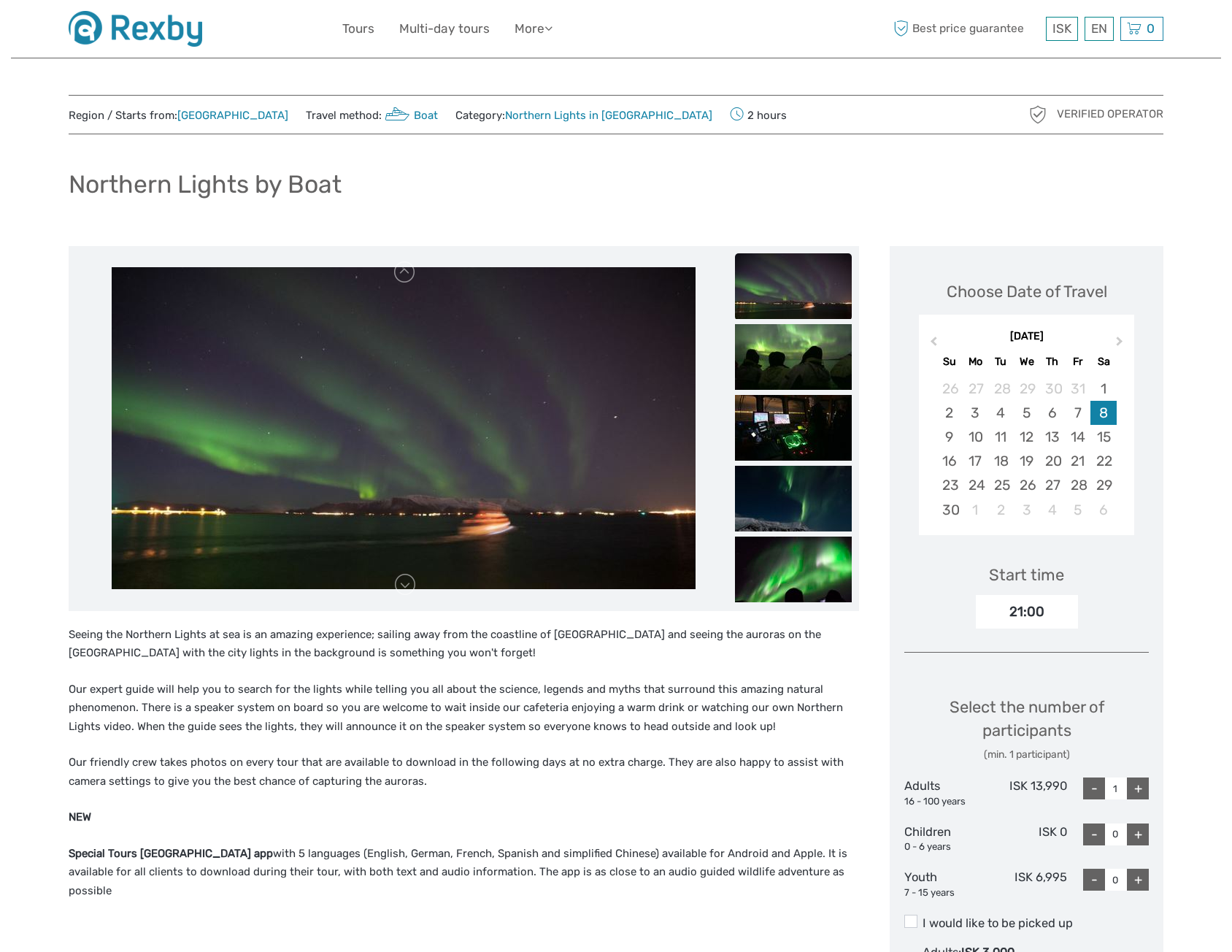
scroll to position [73, 0]
